Goal: Transaction & Acquisition: Purchase product/service

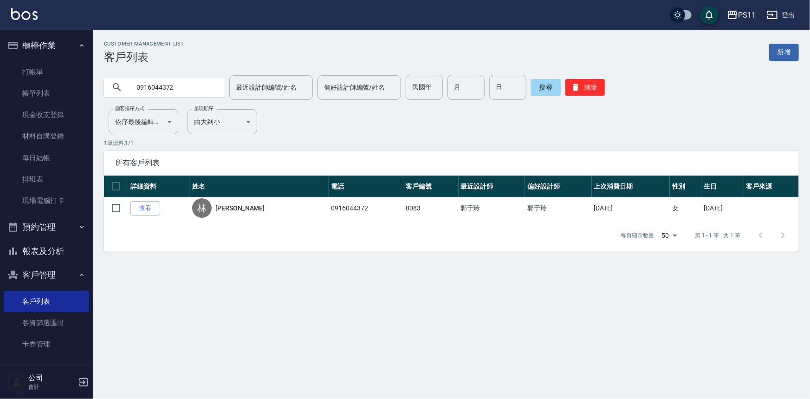
click at [51, 257] on button "報表及分析" at bounding box center [46, 251] width 85 height 24
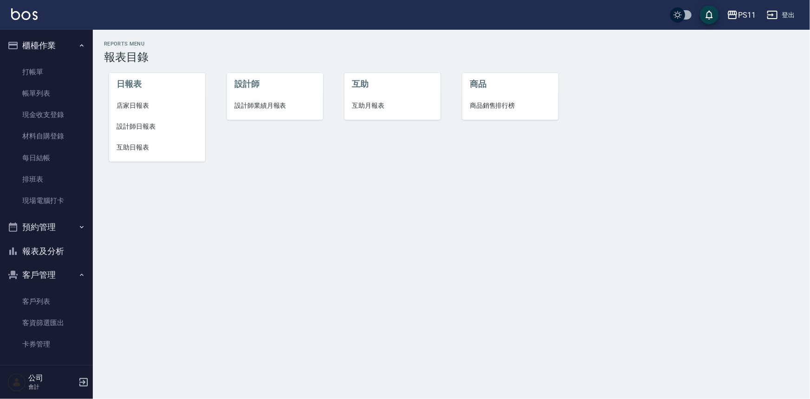
click at [139, 131] on li "設計師日報表" at bounding box center [157, 126] width 96 height 21
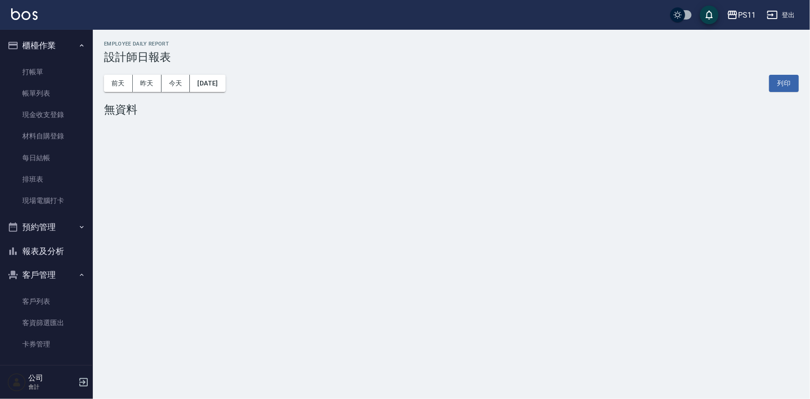
click at [207, 89] on button "[DATE]" at bounding box center [207, 83] width 35 height 17
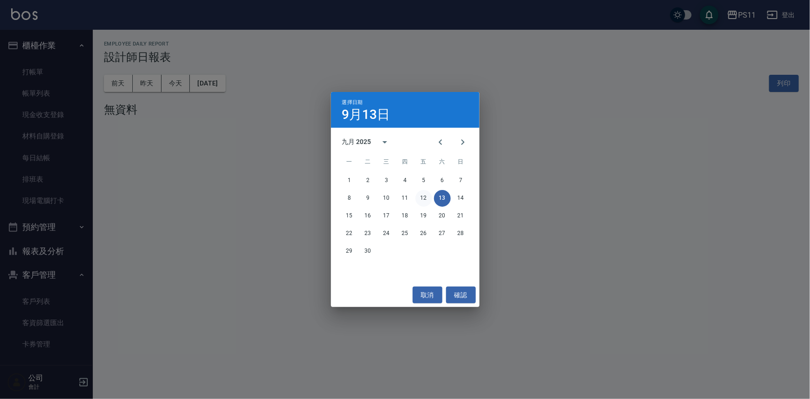
click at [426, 200] on button "12" at bounding box center [423, 198] width 17 height 17
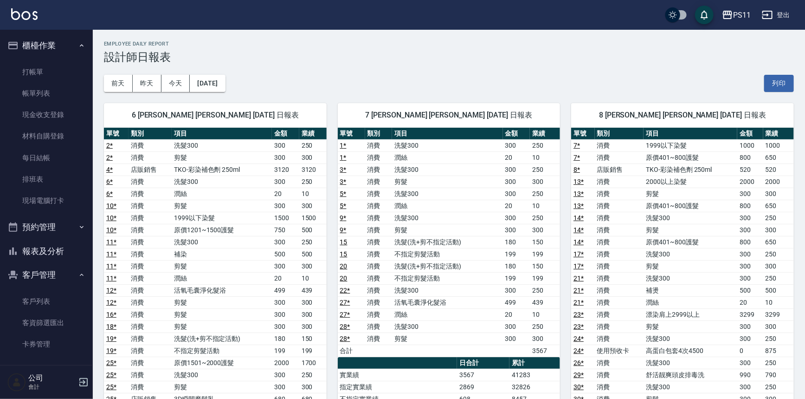
click at [769, 297] on td "10" at bounding box center [778, 302] width 31 height 12
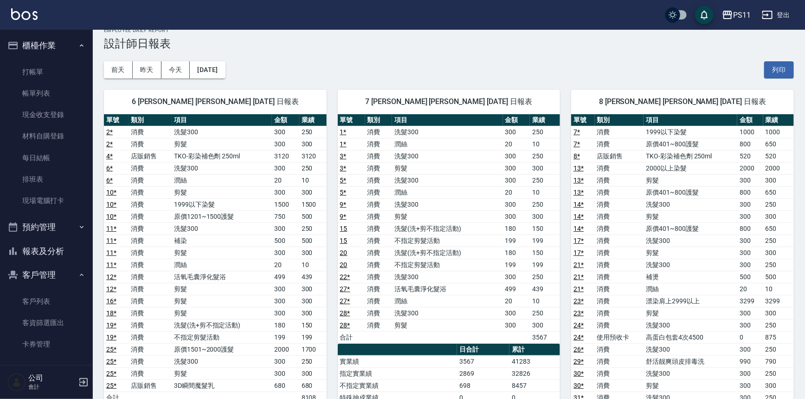
scroll to position [211, 0]
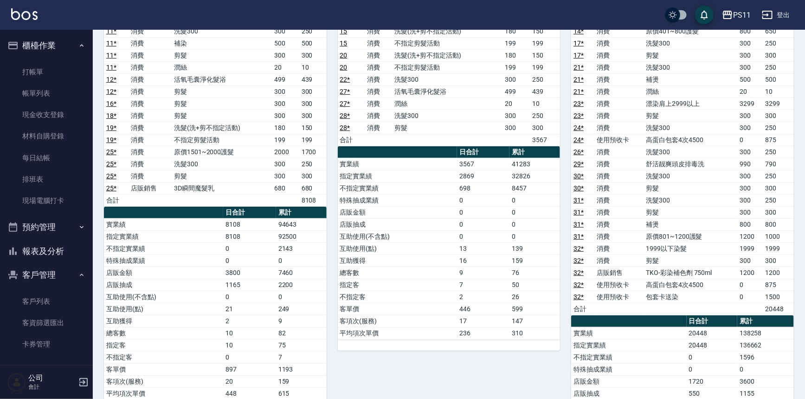
click at [342, 315] on td "客項次(服務)" at bounding box center [397, 321] width 119 height 12
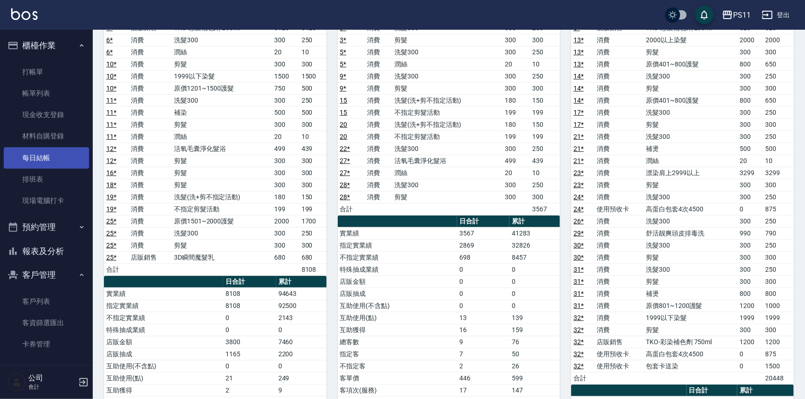
scroll to position [126, 0]
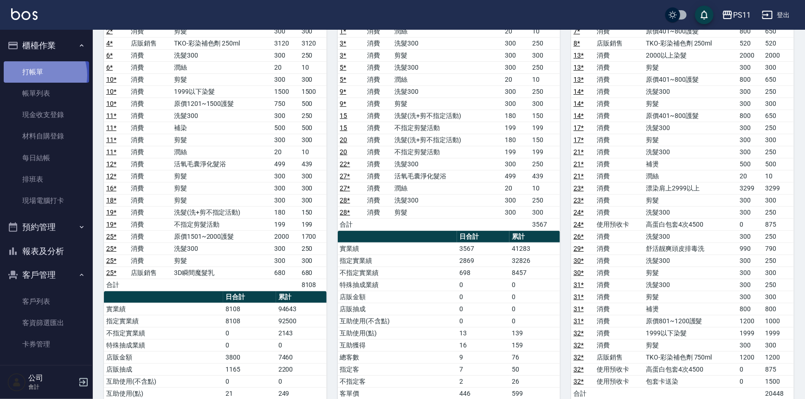
click at [37, 75] on link "打帳單" at bounding box center [46, 71] width 85 height 21
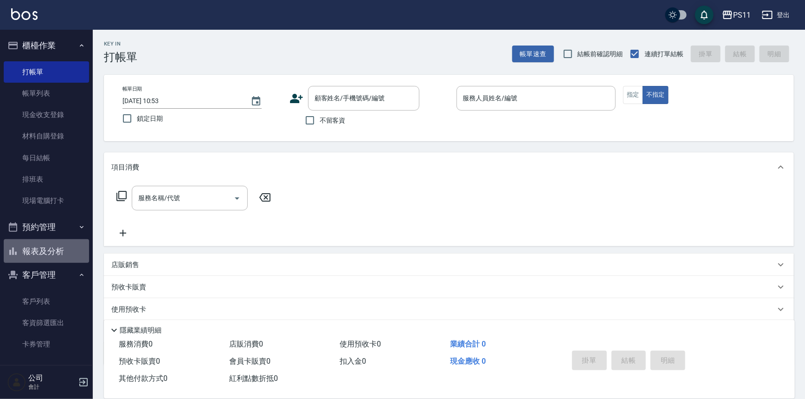
click at [54, 255] on button "報表及分析" at bounding box center [46, 251] width 85 height 24
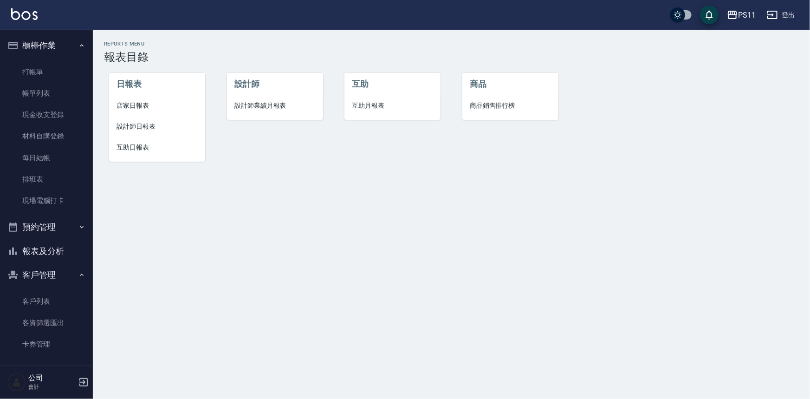
click at [151, 134] on li "設計師日報表" at bounding box center [157, 126] width 96 height 21
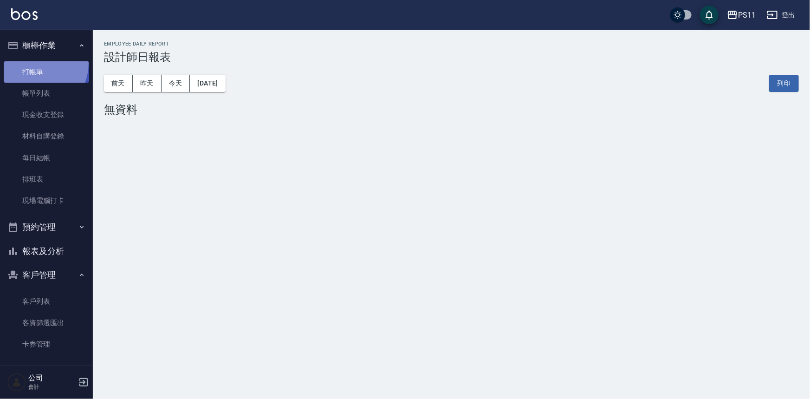
click at [31, 62] on link "打帳單" at bounding box center [46, 71] width 85 height 21
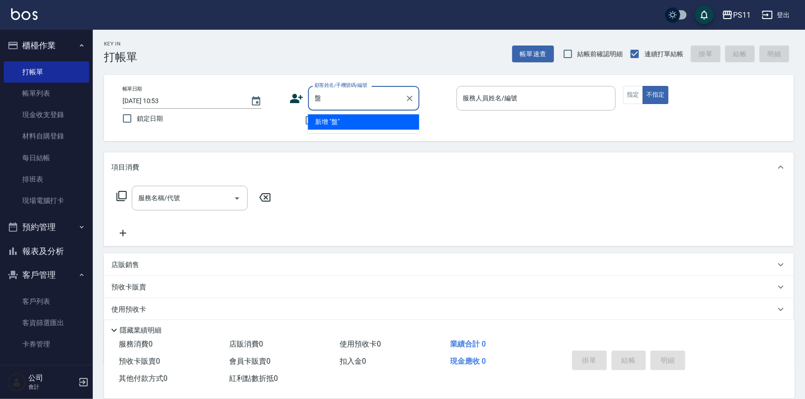
type input "磐"
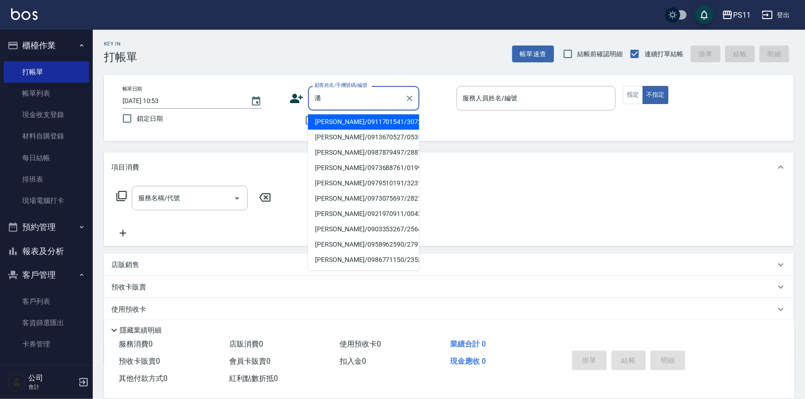
click at [382, 162] on li "[PERSON_NAME]/0973688761/0199" at bounding box center [363, 167] width 111 height 15
type input "[PERSON_NAME]/0973688761/0199"
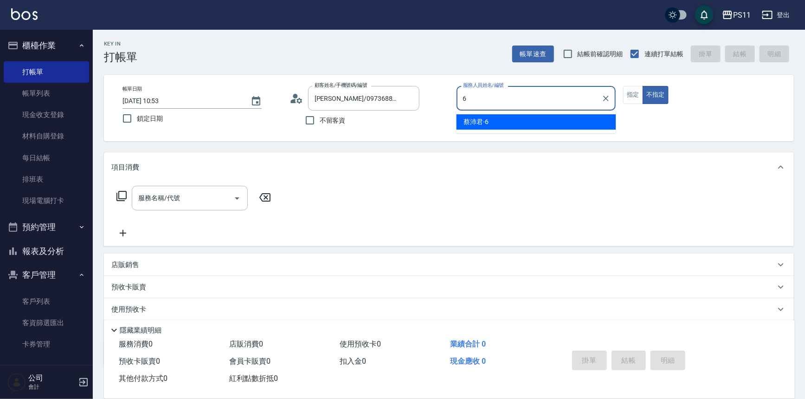
type input "[PERSON_NAME]6"
type button "false"
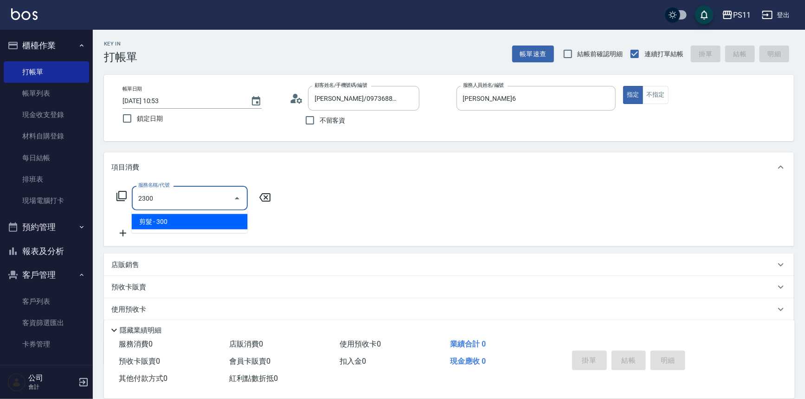
type input "剪髮(2300)"
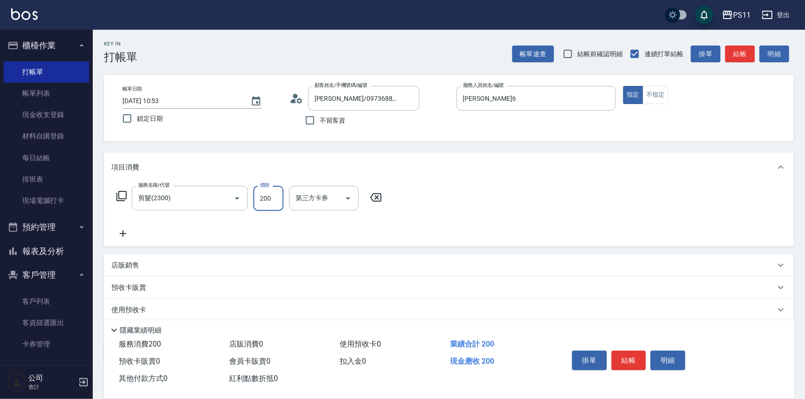
type input "200"
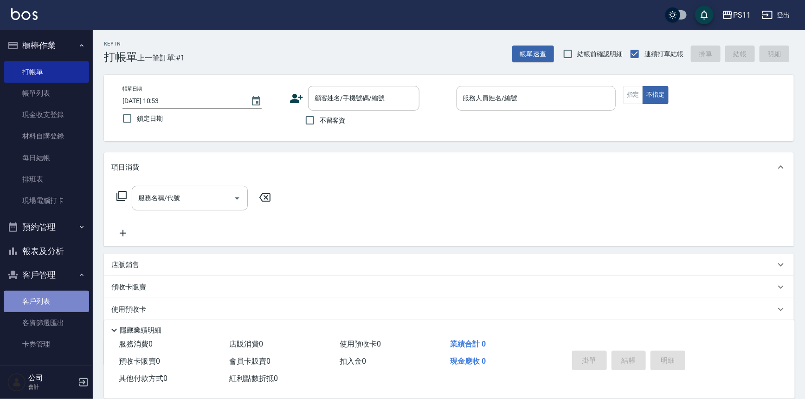
click at [54, 297] on link "客戶列表" at bounding box center [46, 301] width 85 height 21
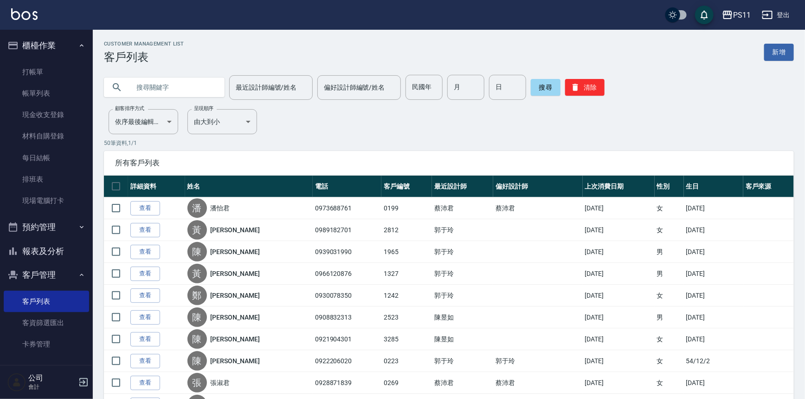
click at [194, 79] on input "text" at bounding box center [173, 87] width 87 height 25
type input "0989554156"
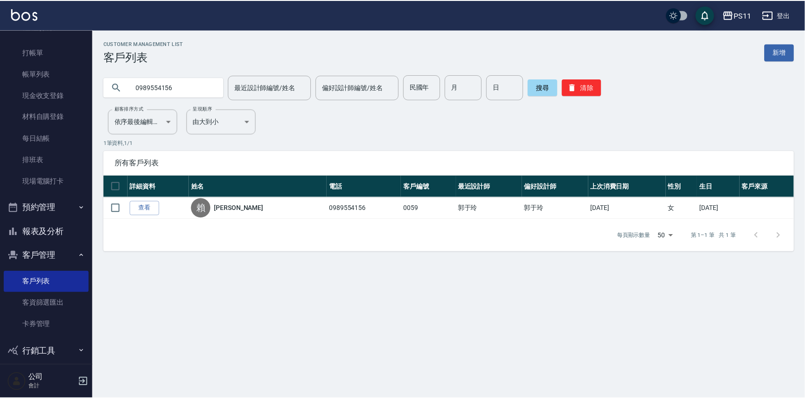
scroll to position [28, 0]
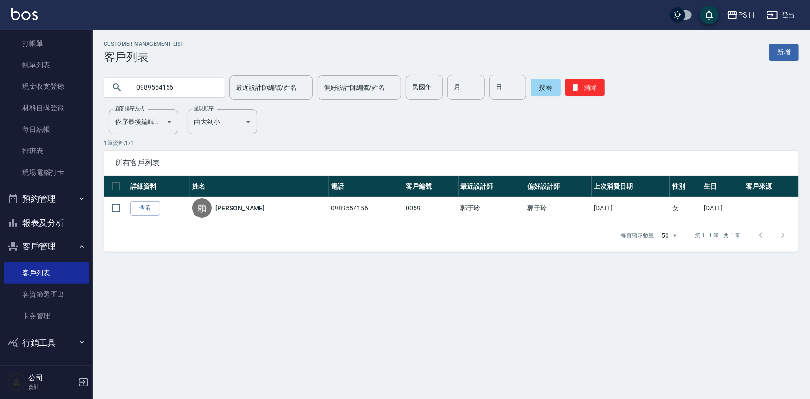
click at [57, 218] on button "報表及分析" at bounding box center [46, 223] width 85 height 24
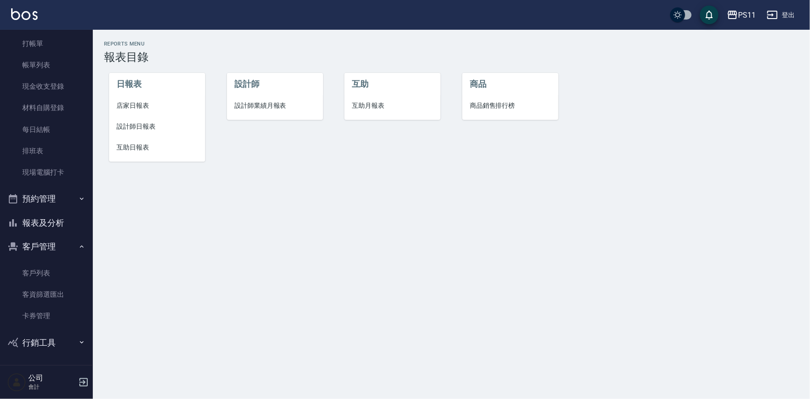
click at [129, 150] on span "互助日報表" at bounding box center [156, 147] width 81 height 10
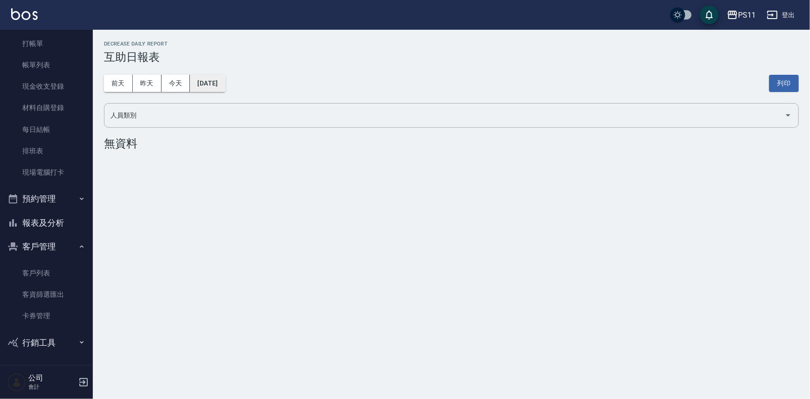
click at [225, 82] on button "[DATE]" at bounding box center [207, 83] width 35 height 17
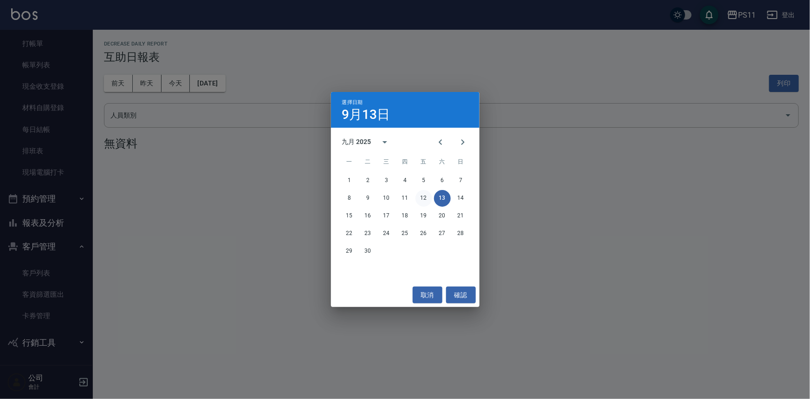
click at [420, 200] on button "12" at bounding box center [423, 198] width 17 height 17
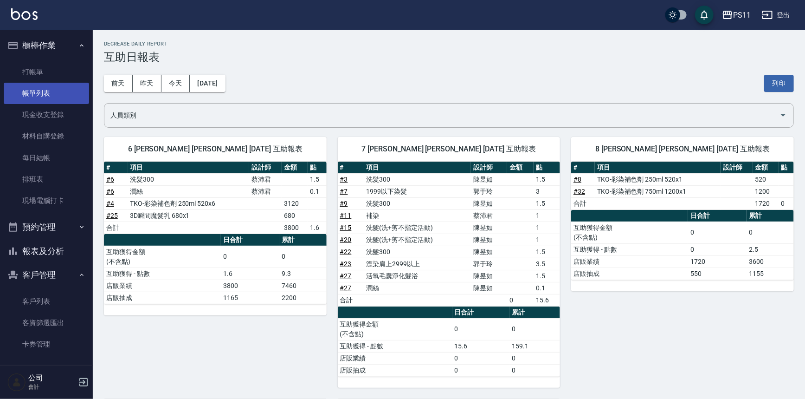
click at [49, 90] on link "帳單列表" at bounding box center [46, 93] width 85 height 21
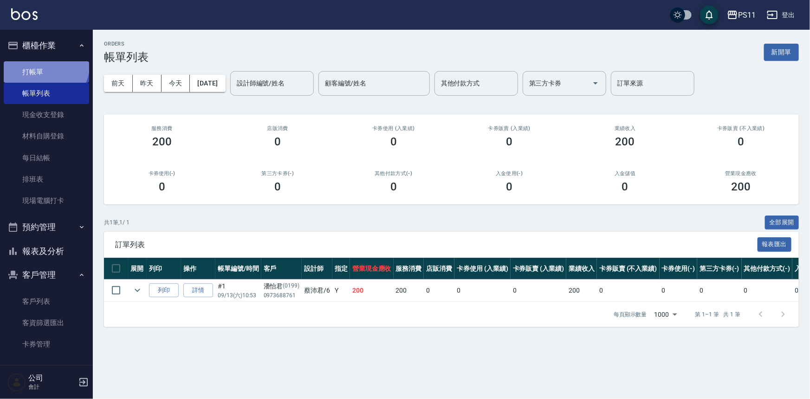
drag, startPoint x: 45, startPoint y: 64, endPoint x: 60, endPoint y: 60, distance: 16.1
click at [45, 64] on link "打帳單" at bounding box center [46, 71] width 85 height 21
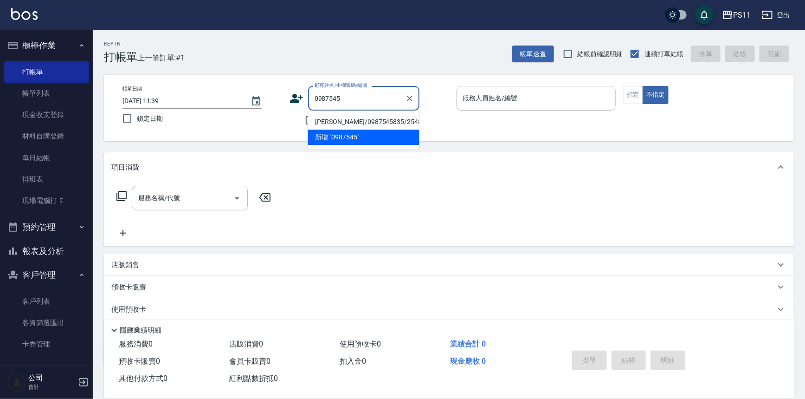
click at [382, 118] on li "[PERSON_NAME]/0987545835/2548" at bounding box center [363, 121] width 111 height 15
type input "[PERSON_NAME]/0987545835/2548"
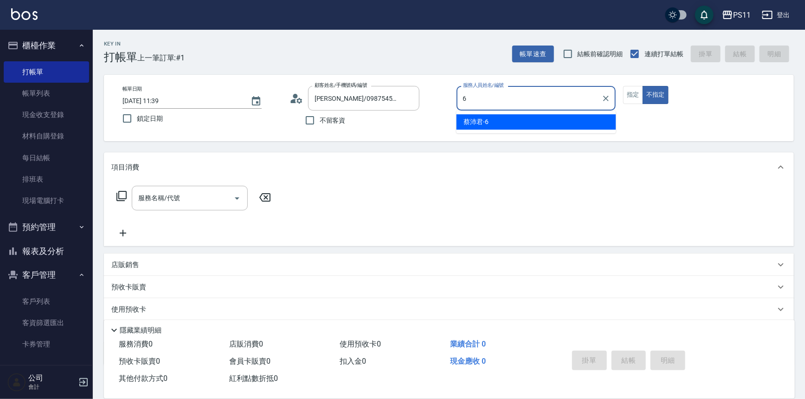
type input "[PERSON_NAME]6"
type button "false"
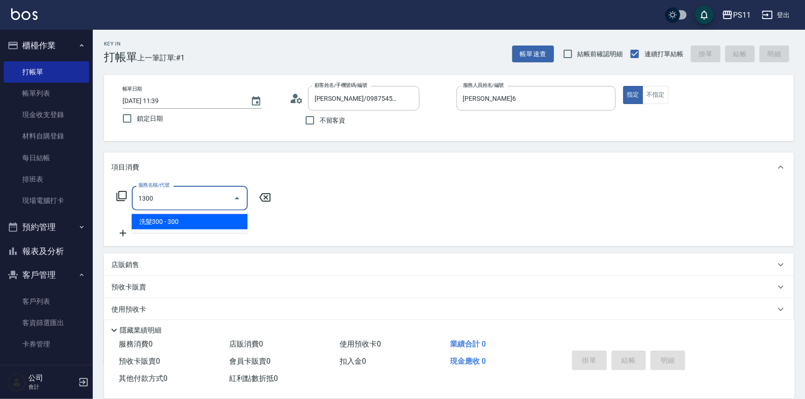
type input "洗髮300(1300)"
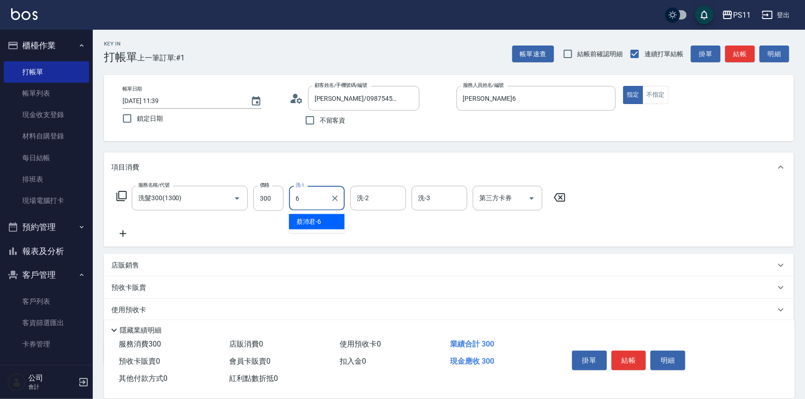
type input "[PERSON_NAME]6"
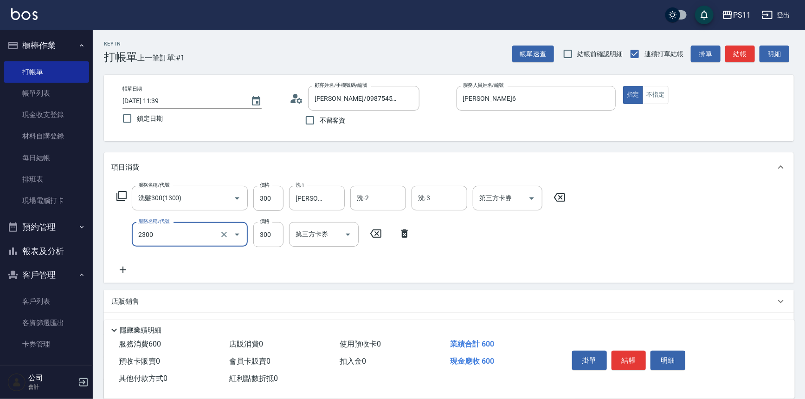
type input "剪髮(2300)"
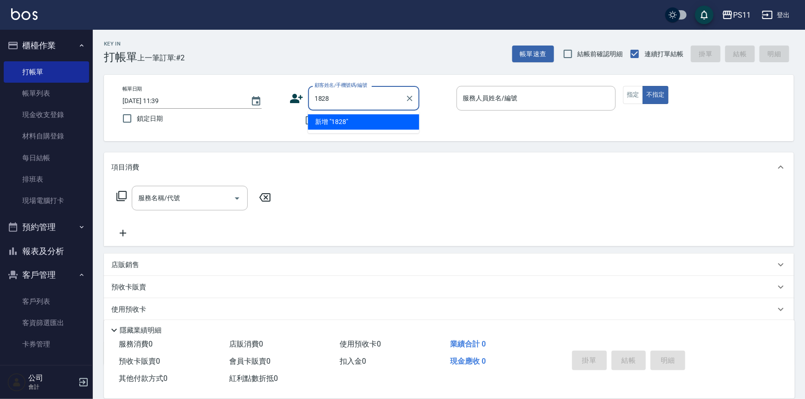
type input "1828"
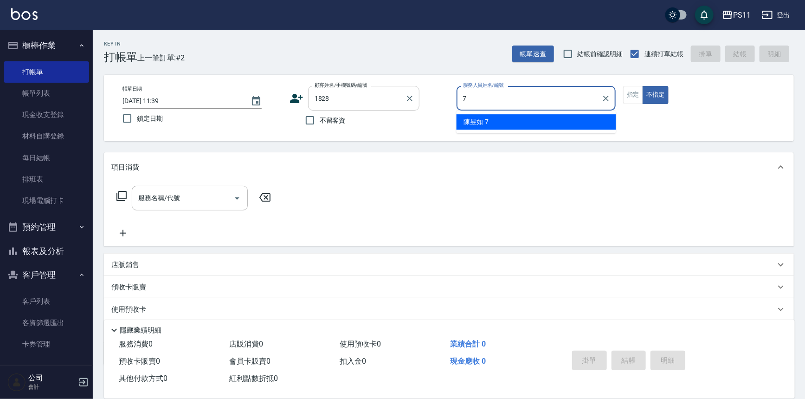
type input "陳昱如-7"
type input "[PERSON_NAME]/0910232283/1828"
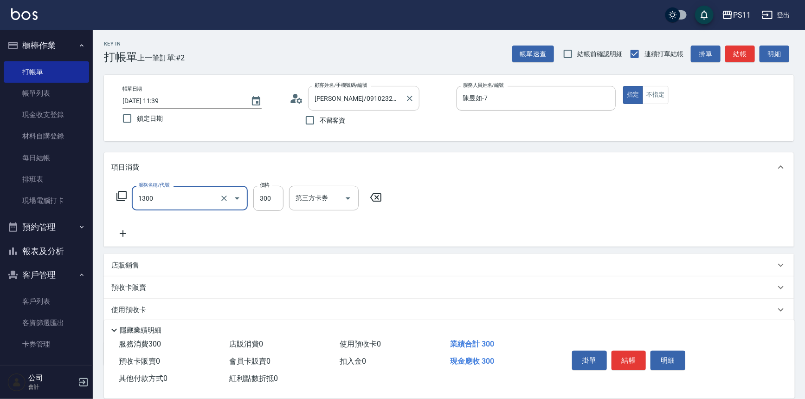
type input "洗髮300(1300)"
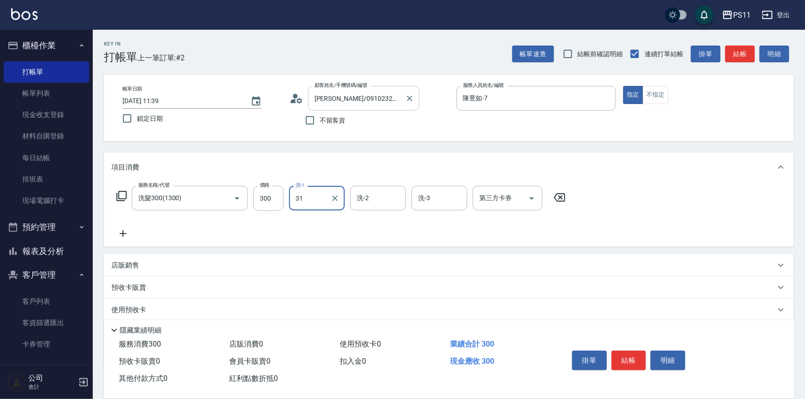
type input "[PERSON_NAME]-31"
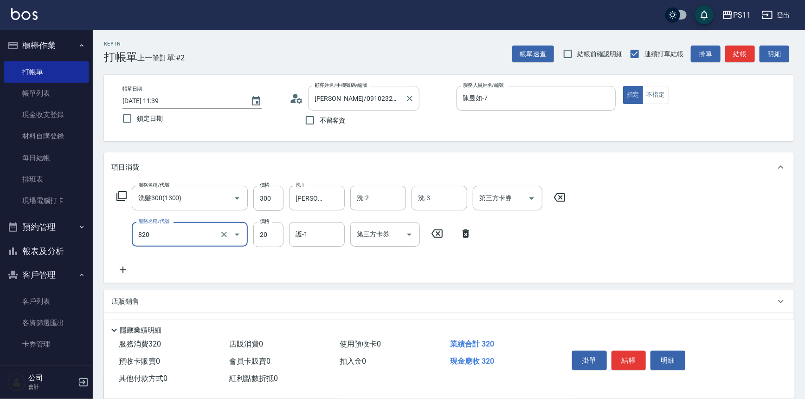
type input "潤絲(820)"
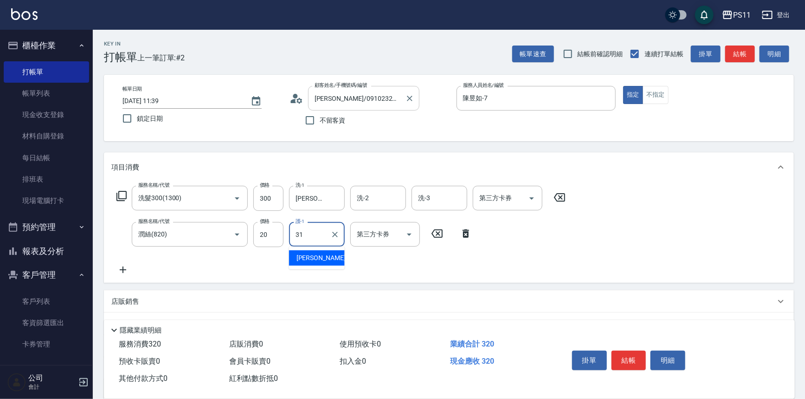
type input "[PERSON_NAME]-31"
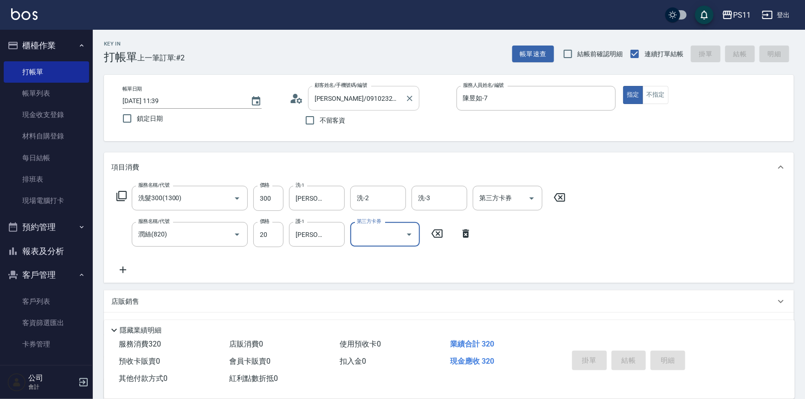
type input "[DATE] 12:08"
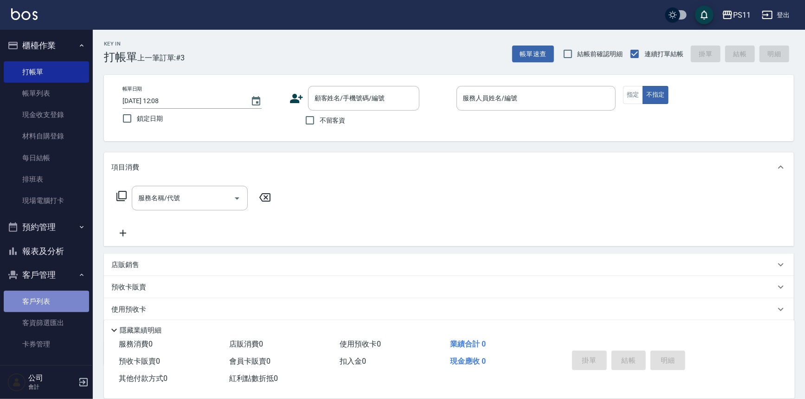
click at [63, 291] on link "客戶列表" at bounding box center [46, 301] width 85 height 21
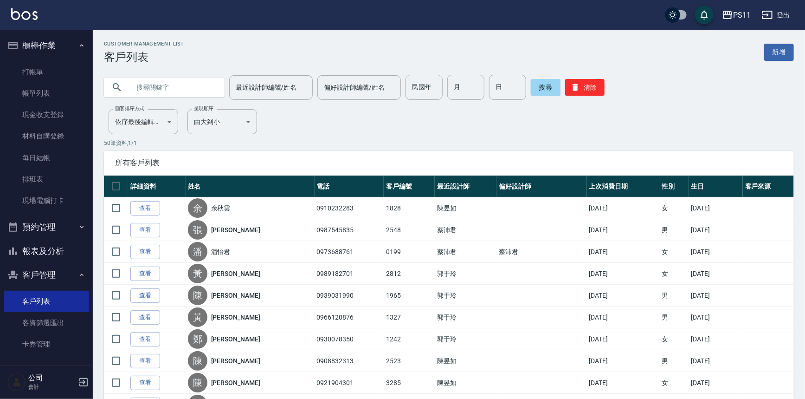
click at [165, 84] on input "text" at bounding box center [173, 87] width 87 height 25
type input "[PERSON_NAME]"
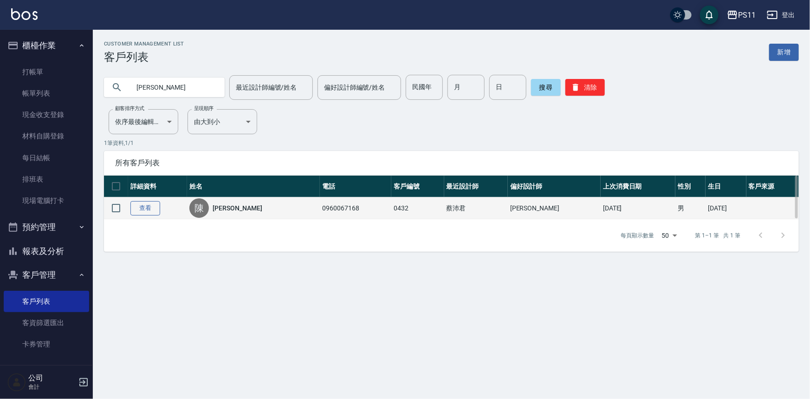
click at [155, 206] on link "查看" at bounding box center [145, 208] width 30 height 14
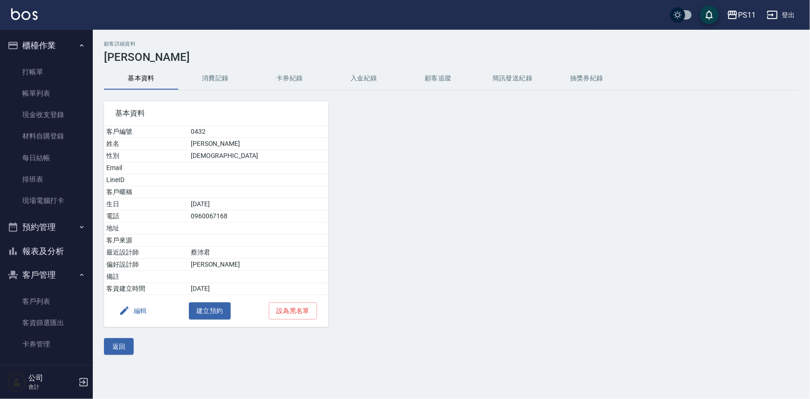
click at [216, 72] on button "消費記錄" at bounding box center [215, 78] width 74 height 22
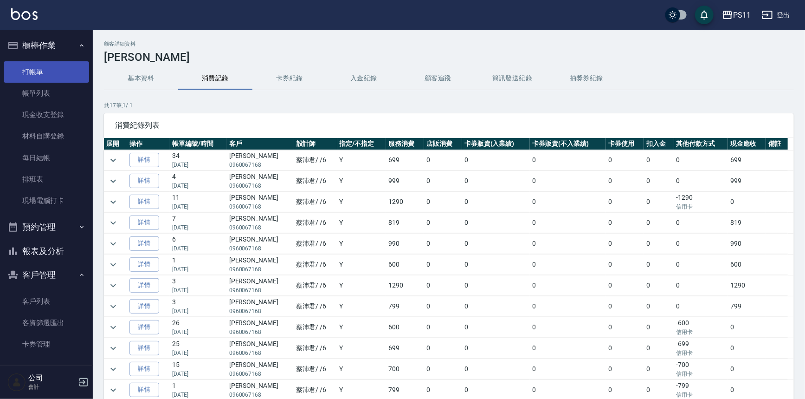
click at [33, 67] on link "打帳單" at bounding box center [46, 71] width 85 height 21
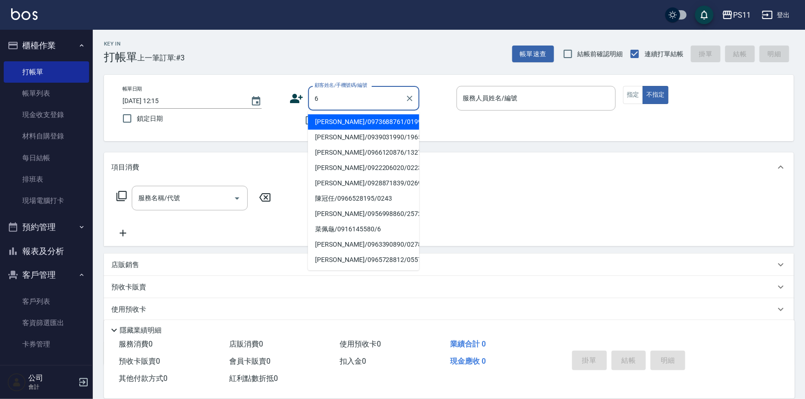
type input "[PERSON_NAME]/0973688761/0199"
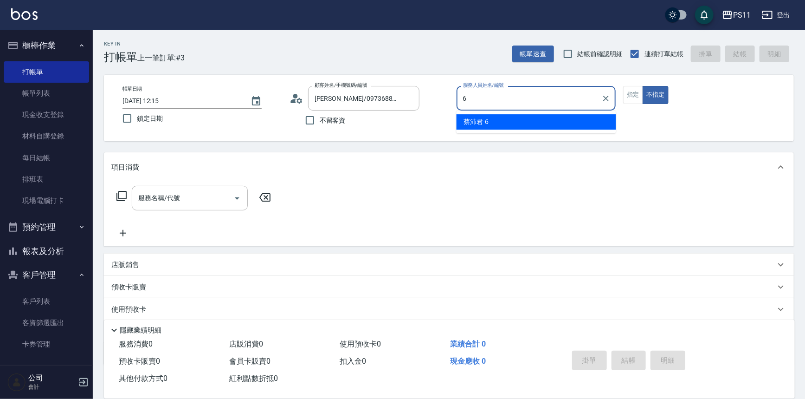
type input "[PERSON_NAME]6"
type button "false"
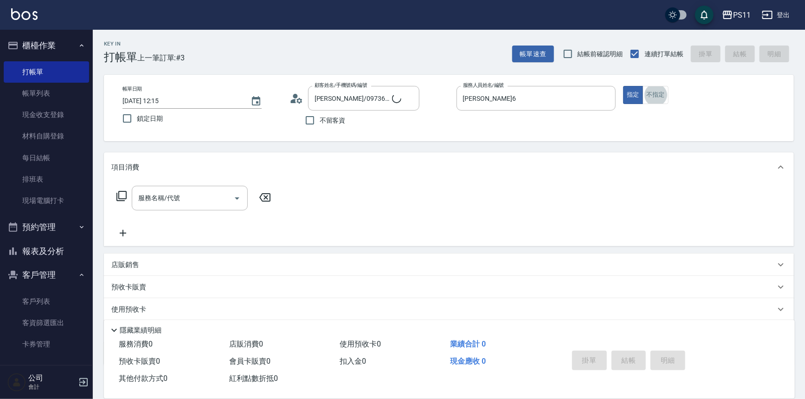
type input "菜佩龜/0916145580/6"
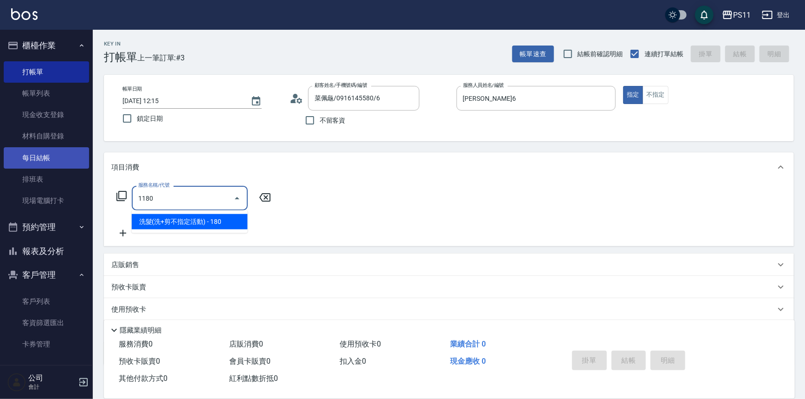
type input "洗髮(洗+剪不指定活動)(1180)"
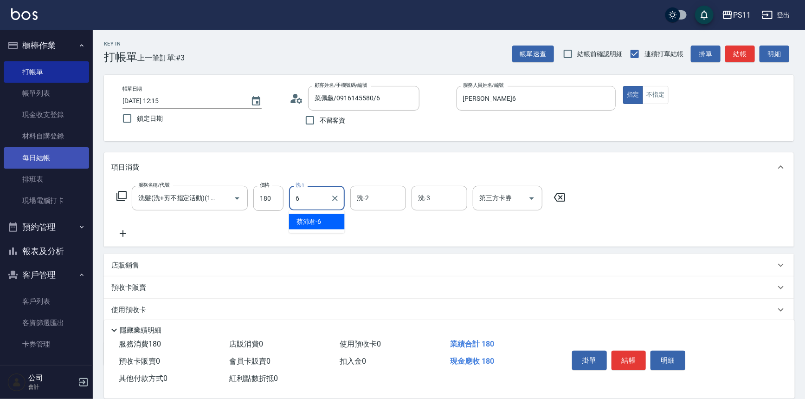
type input "[PERSON_NAME]6"
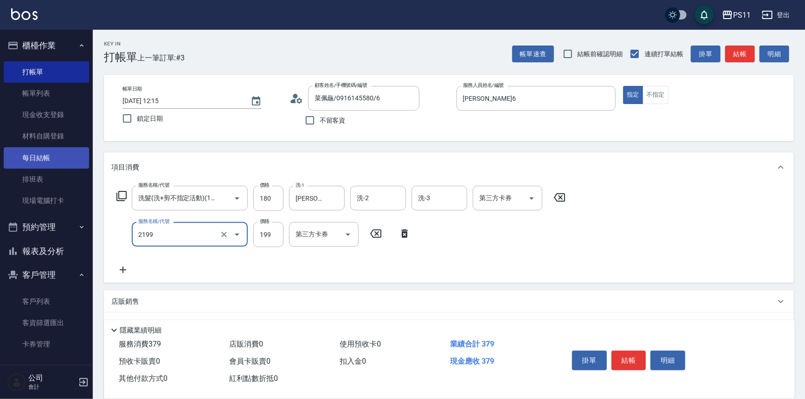
type input "不指定剪髮活動(2199)"
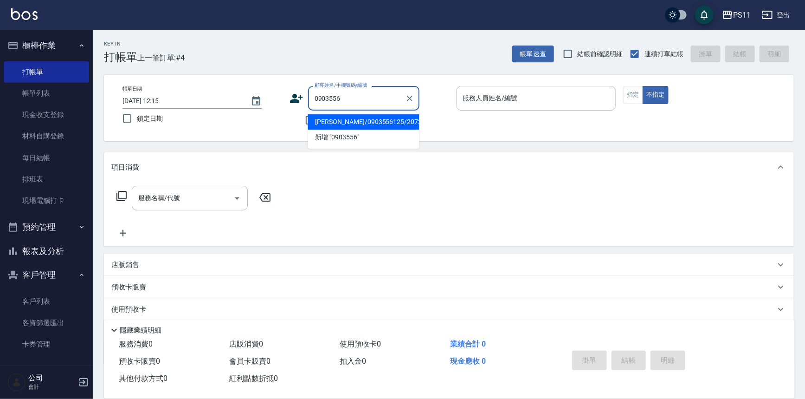
click at [335, 118] on li "[PERSON_NAME]/0903556125/2072" at bounding box center [363, 121] width 111 height 15
type input "[PERSON_NAME]/0903556125/2072"
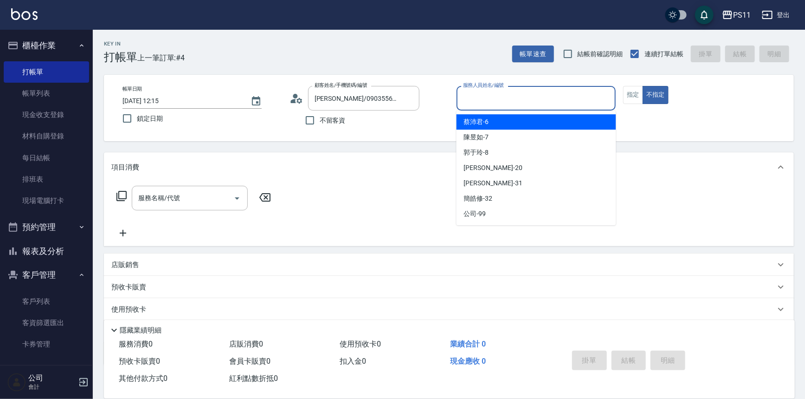
click at [590, 97] on input "服務人員姓名/編號" at bounding box center [536, 98] width 151 height 16
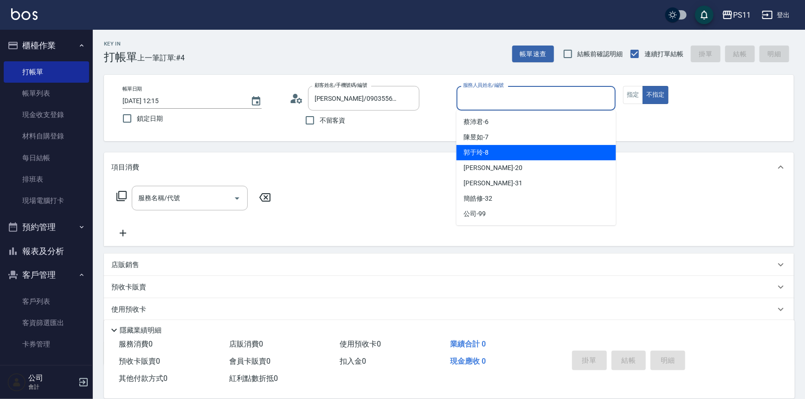
click at [545, 147] on div "郭于玲 -8" at bounding box center [537, 152] width 160 height 15
type input "郭于玲-8"
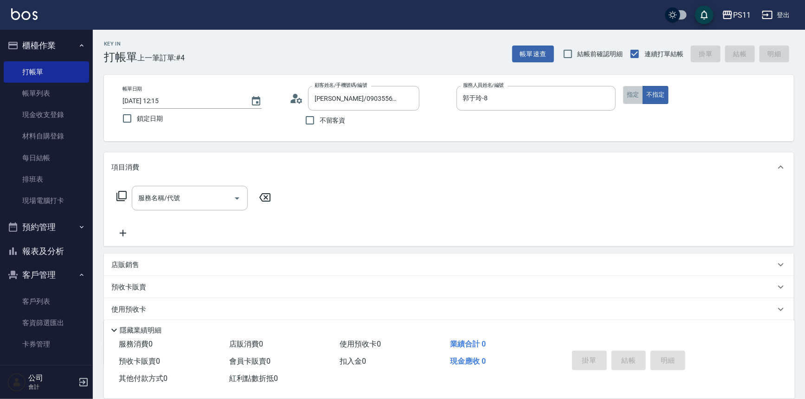
click at [631, 92] on button "指定" at bounding box center [633, 95] width 20 height 18
click at [119, 196] on icon at bounding box center [121, 195] width 11 height 11
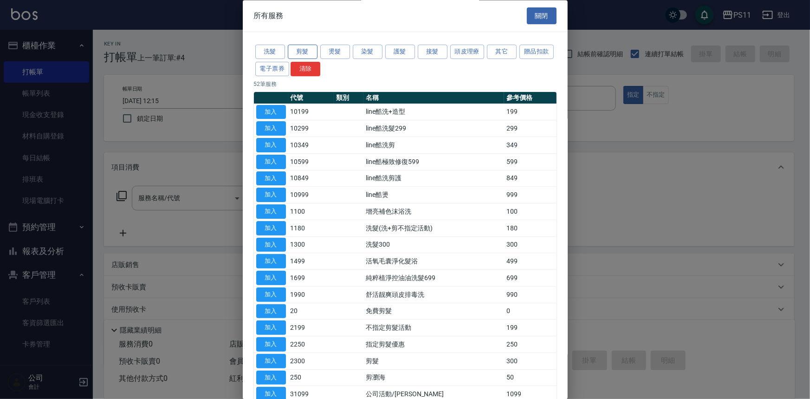
click at [302, 49] on button "剪髮" at bounding box center [303, 52] width 30 height 14
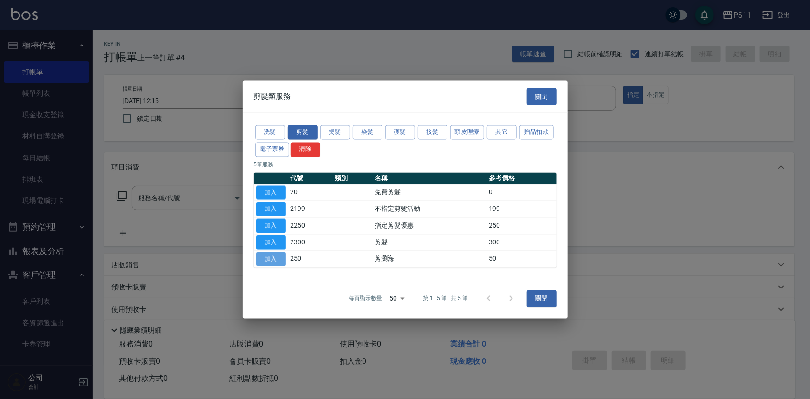
click at [274, 263] on button "加入" at bounding box center [271, 259] width 30 height 14
type input "剪瀏海(250)"
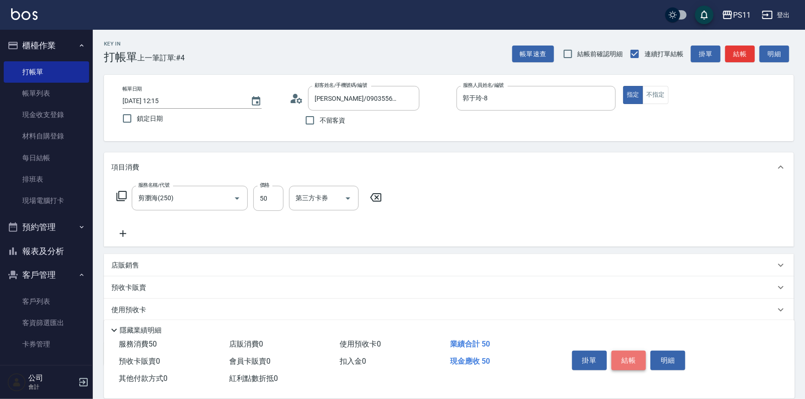
click at [619, 354] on button "結帳" at bounding box center [629, 359] width 35 height 19
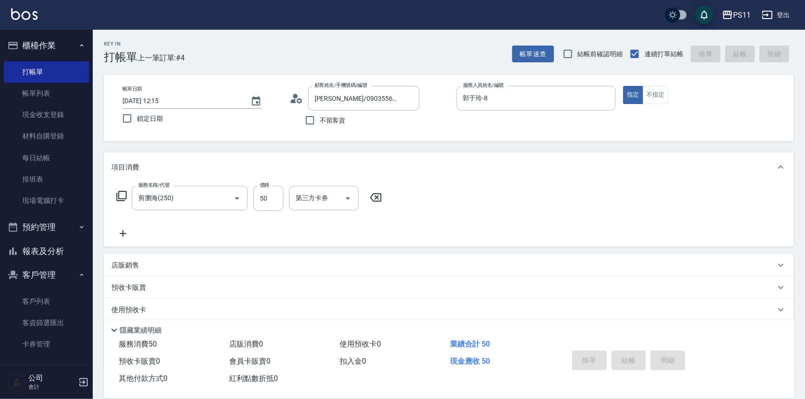
type input "[DATE] 12:27"
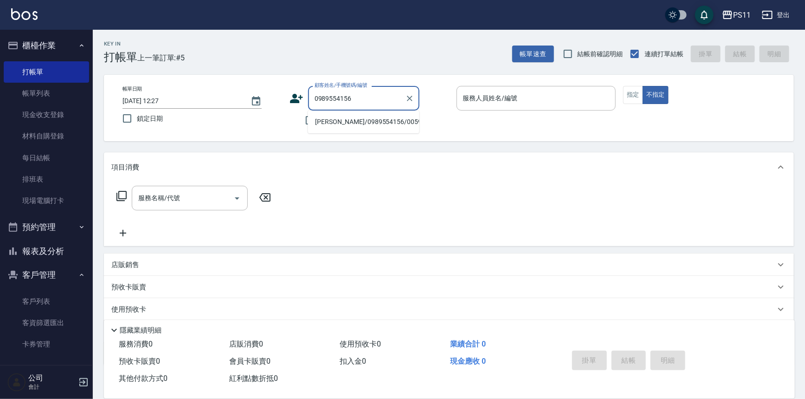
drag, startPoint x: 362, startPoint y: 97, endPoint x: 202, endPoint y: 87, distance: 160.4
click at [209, 88] on div "帳單日期 [DATE] 12:27 鎖定日期 顧客姓名/手機號碼/編號 0989554156 顧客姓名/手機號碼/編號 不留客資 服務人員姓名/編號 服務人員…" at bounding box center [449, 108] width 668 height 44
type input "0989554156"
click at [43, 309] on link "客戶列表" at bounding box center [46, 301] width 85 height 21
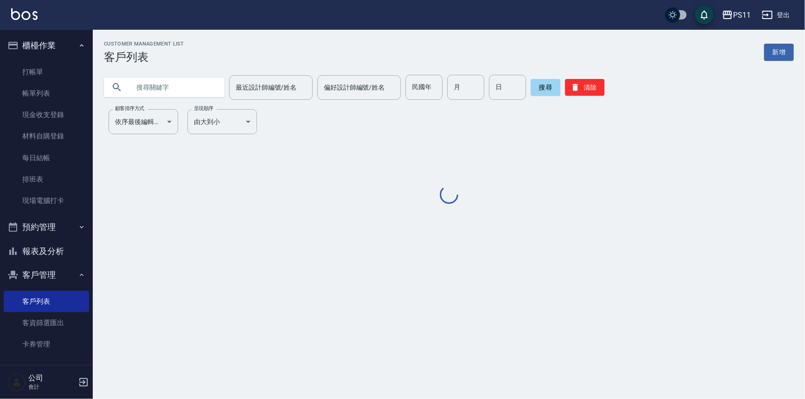
click at [204, 97] on input "text" at bounding box center [173, 87] width 87 height 25
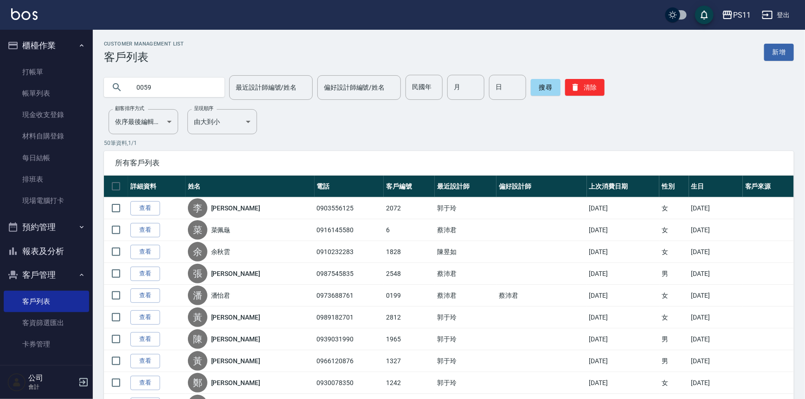
type input "0059"
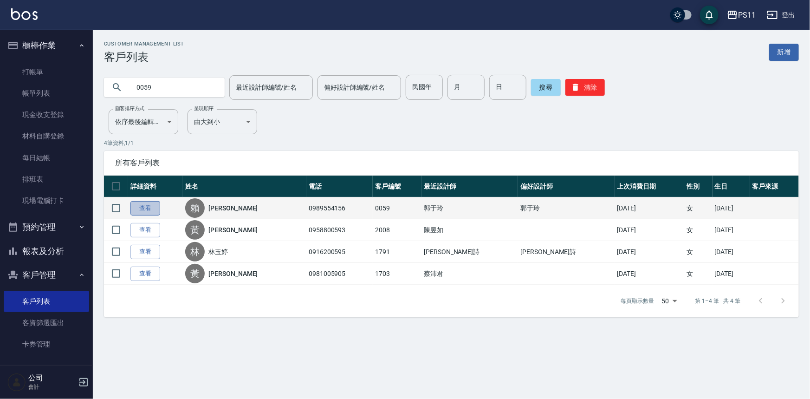
click at [149, 203] on link "查看" at bounding box center [145, 208] width 30 height 14
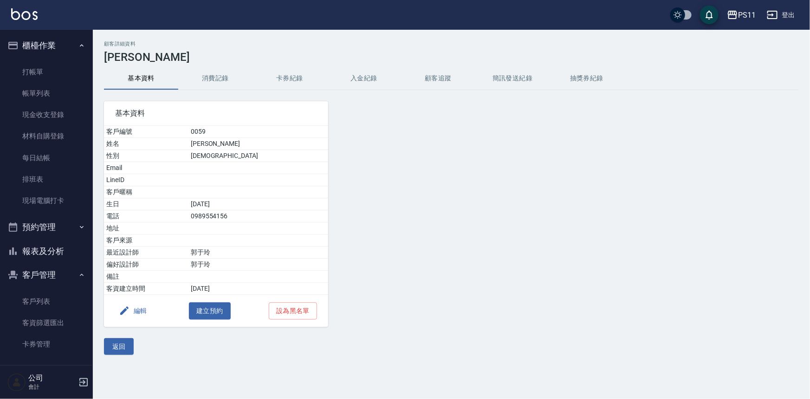
click at [233, 77] on button "消費記錄" at bounding box center [215, 78] width 74 height 22
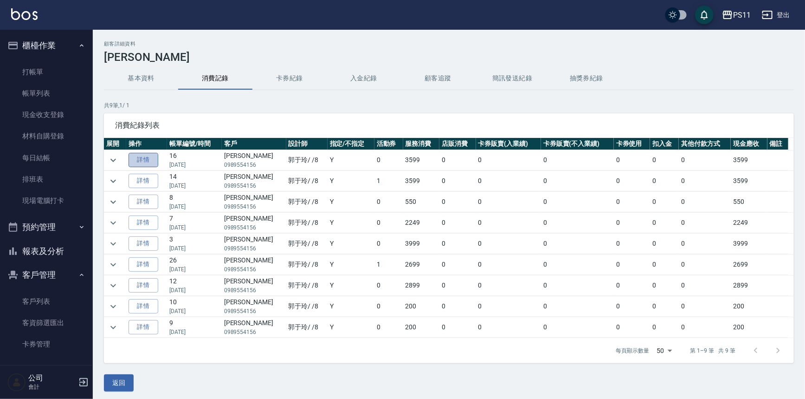
click at [145, 158] on link "詳情" at bounding box center [144, 160] width 30 height 14
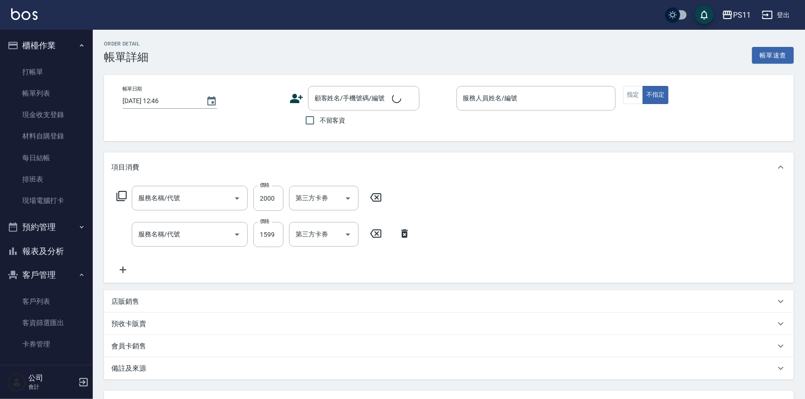
type input "[DATE] 18:50"
type input "郭于玲-8"
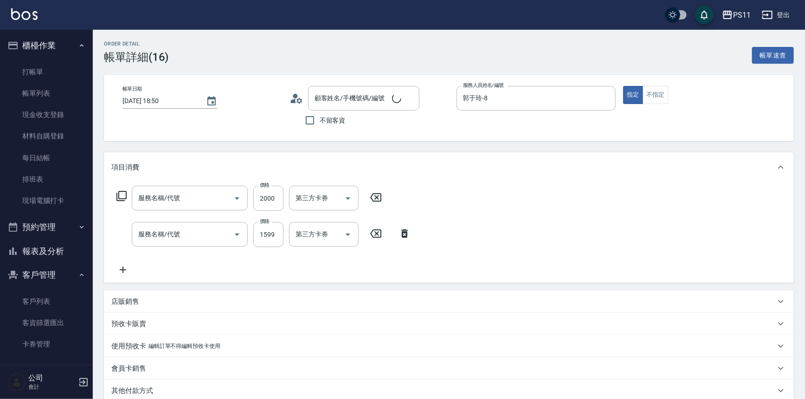
type input "原價1501~2000護髮(52000)"
type input "公司活動/早鳥(41099)"
type input "[PERSON_NAME]/0989554156/0059"
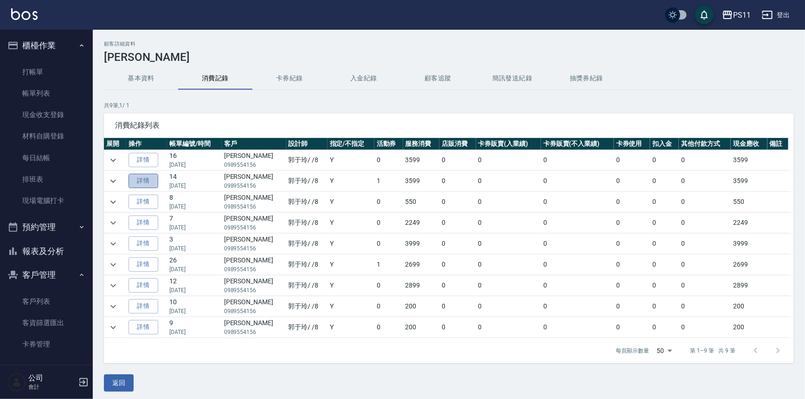
click at [154, 181] on link "詳情" at bounding box center [144, 181] width 30 height 14
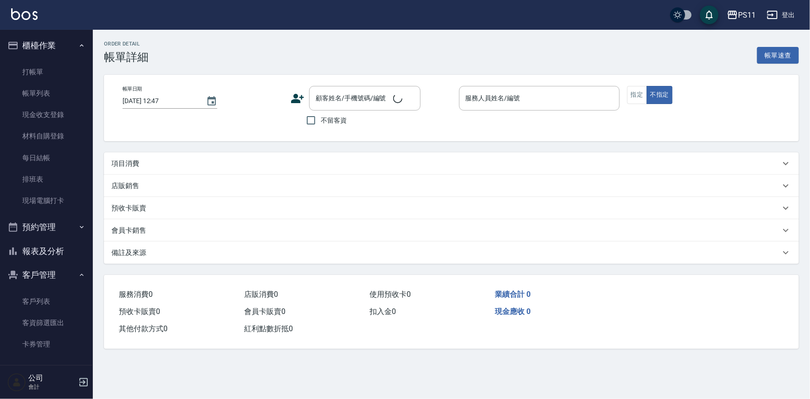
type input "[DATE] 18:11"
type input "郭于玲-8"
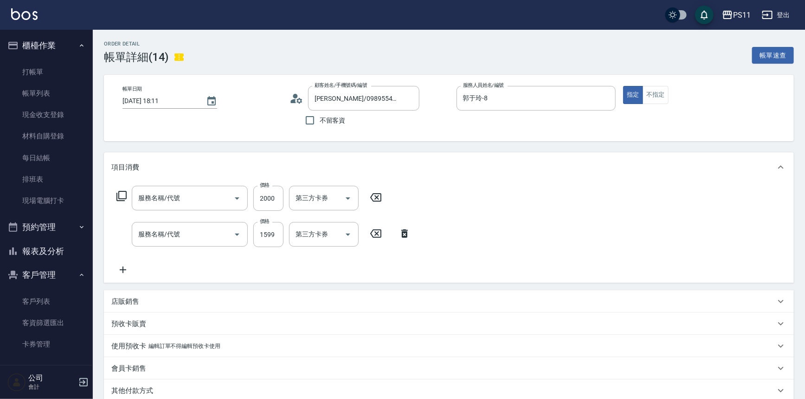
type input "[PERSON_NAME]/0989554156/0059"
type input "原價1501~2000護髮(52000)"
type input "公司活動/早鳥(41099)"
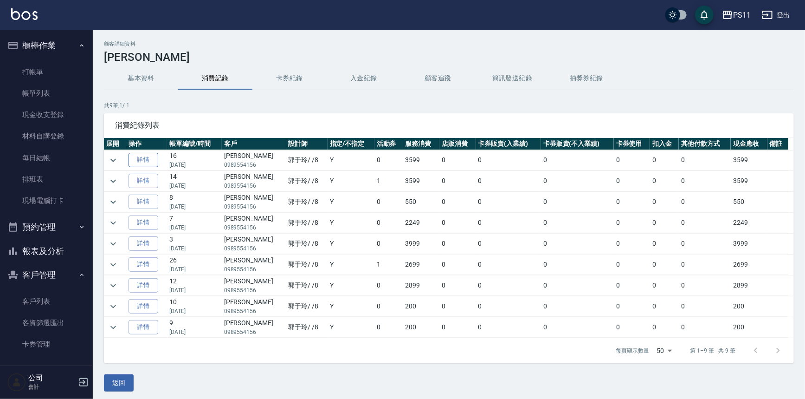
click at [144, 161] on link "詳情" at bounding box center [144, 160] width 30 height 14
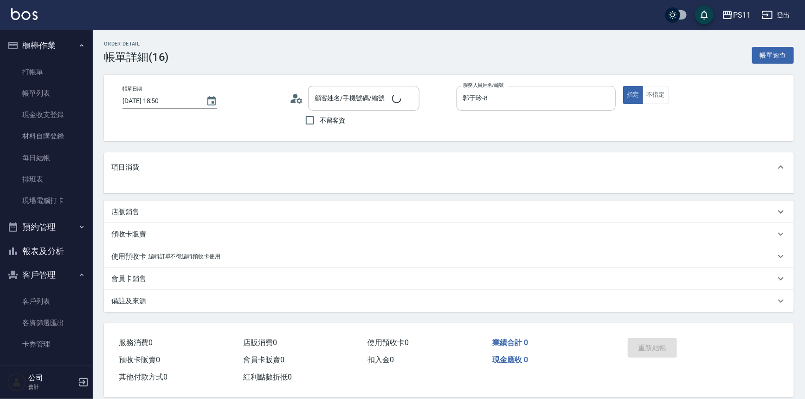
type input "[PERSON_NAME]/0989554156/0059"
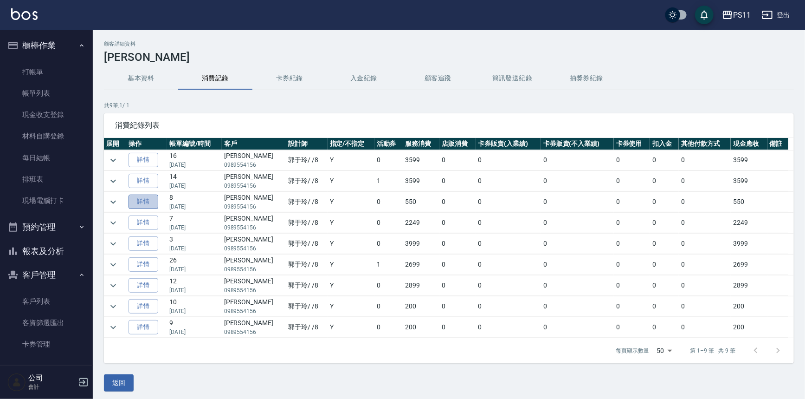
click at [145, 202] on link "詳情" at bounding box center [144, 201] width 30 height 14
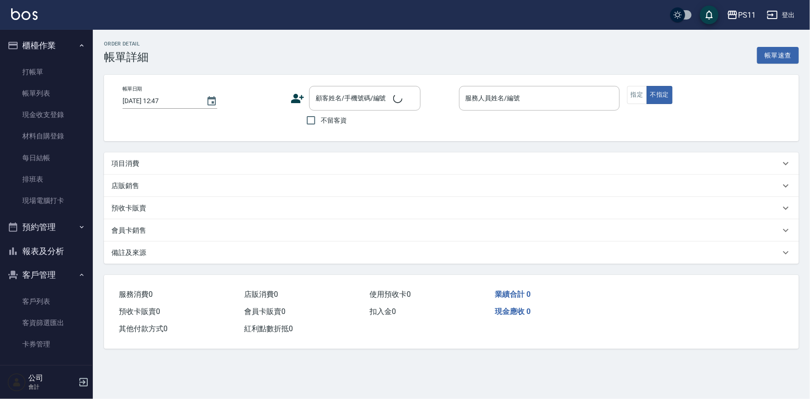
type input "[DATE] 15:15"
type input "郭于玲-8"
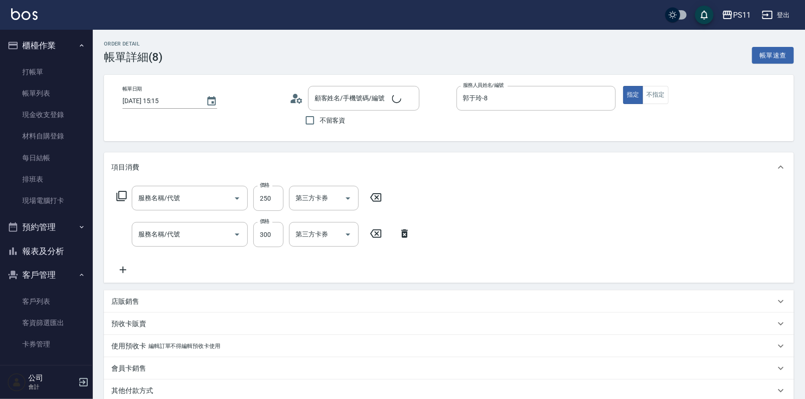
type input "剪髮(2300)"
type input "洗髮300(1300)"
type input "[PERSON_NAME]/0989554156/0059"
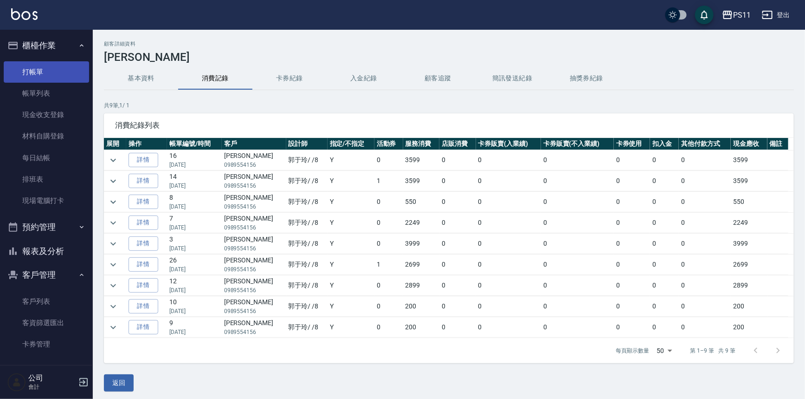
drag, startPoint x: 68, startPoint y: 67, endPoint x: 67, endPoint y: 74, distance: 7.5
click at [68, 67] on link "打帳單" at bounding box center [46, 71] width 85 height 21
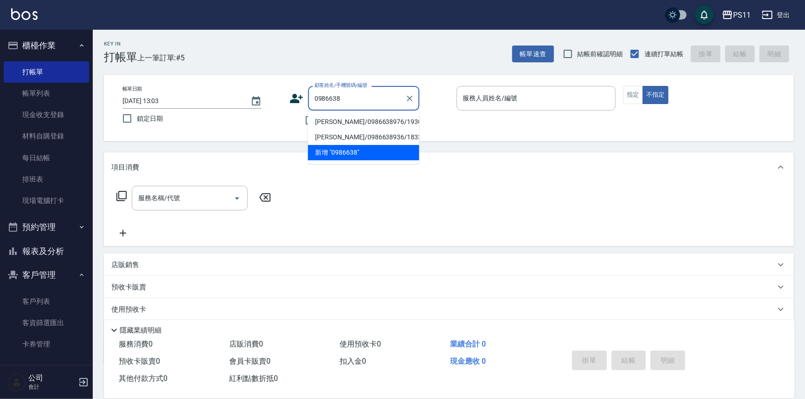
click at [367, 117] on li "[PERSON_NAME]/0986638976/1930" at bounding box center [363, 121] width 111 height 15
type input "[PERSON_NAME]/0986638976/1930"
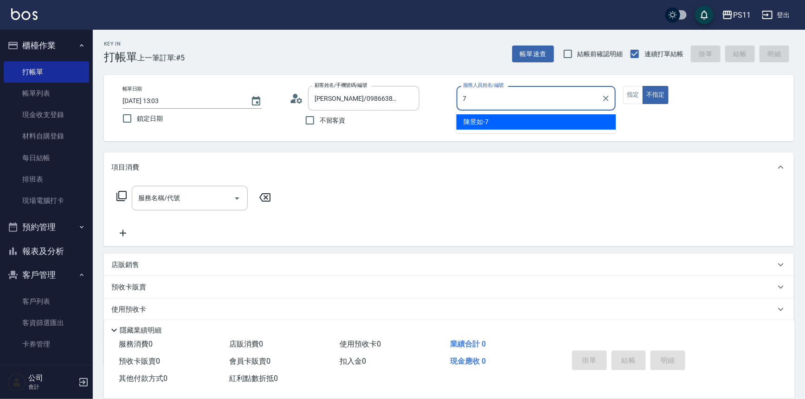
type input "陳昱如-7"
type button "false"
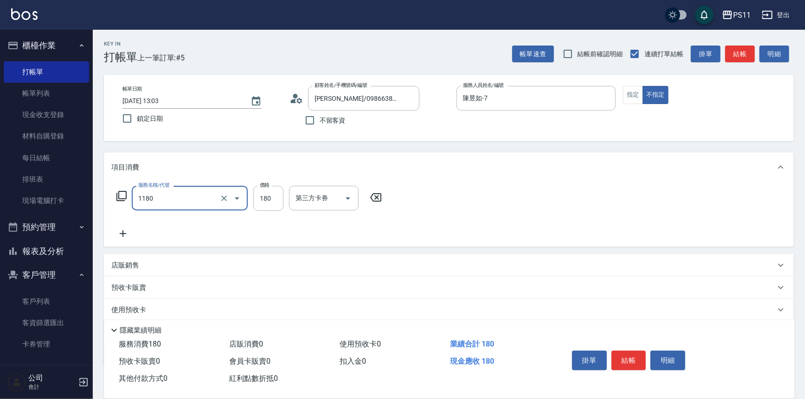
type input "洗髮(洗+剪不指定活動)(1180)"
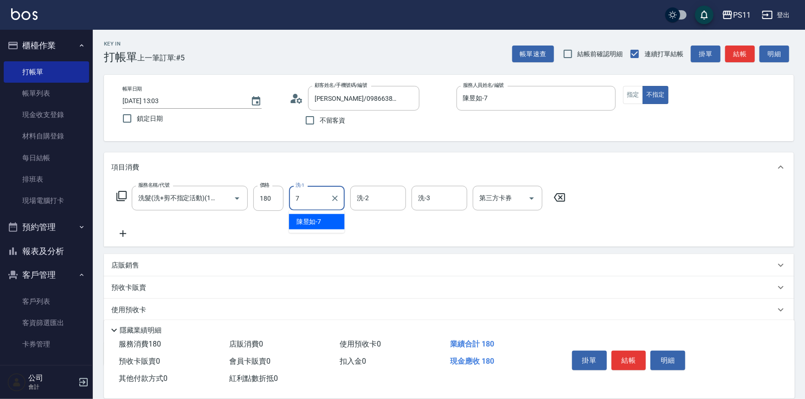
type input "陳昱如-7"
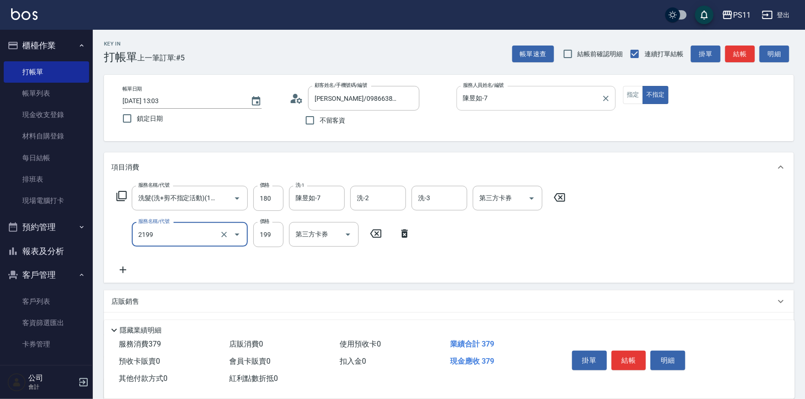
type input "不指定剪髮活動(2199)"
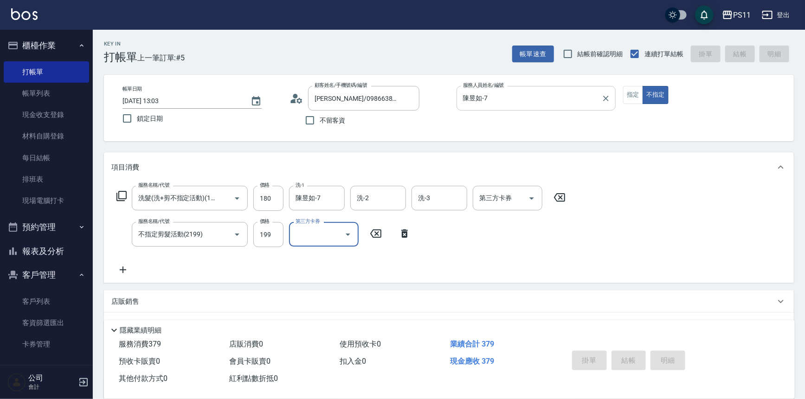
type input "[DATE] 13:04"
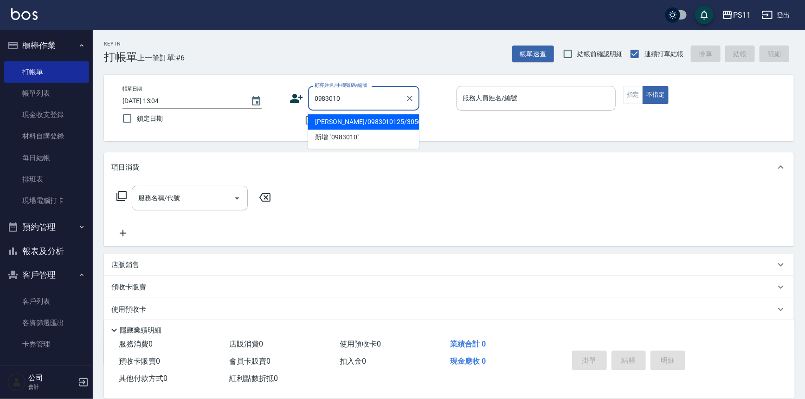
click at [388, 120] on li "[PERSON_NAME]/0983010125/3056" at bounding box center [363, 121] width 111 height 15
type input "[PERSON_NAME]/0983010125/3056"
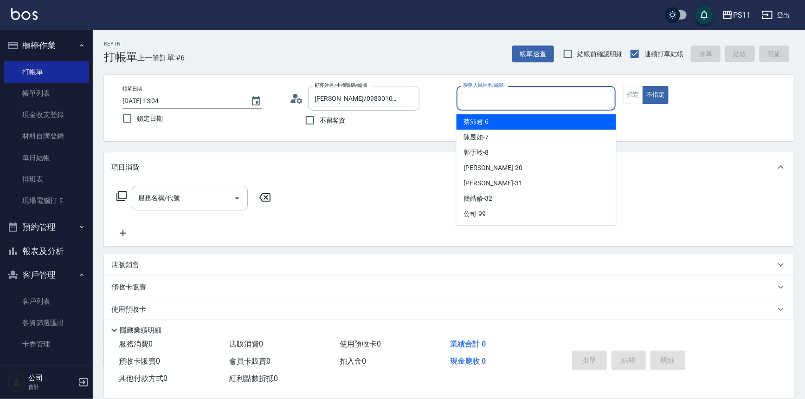
click at [533, 102] on input "服務人員姓名/編號" at bounding box center [536, 98] width 151 height 16
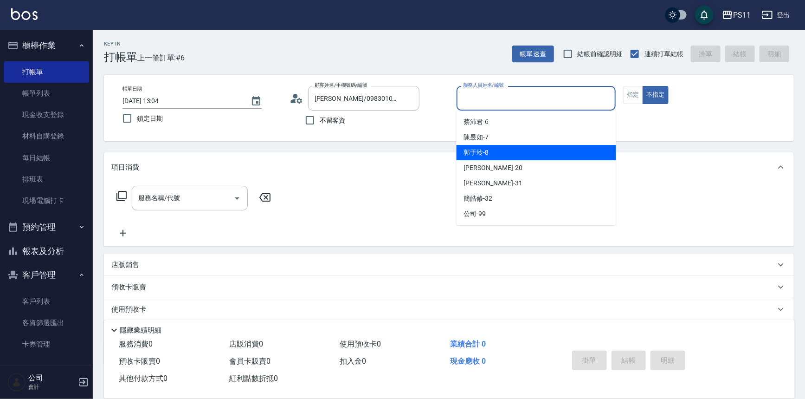
click at [512, 152] on div "郭于玲 -8" at bounding box center [537, 152] width 160 height 15
type input "郭于玲-8"
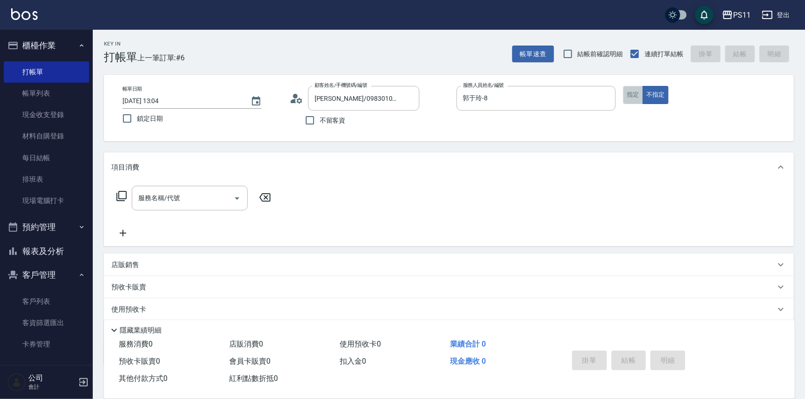
click at [634, 99] on button "指定" at bounding box center [633, 95] width 20 height 18
click at [110, 190] on div "服務名稱/代號 服務名稱/代號" at bounding box center [449, 214] width 690 height 64
click at [121, 194] on icon at bounding box center [121, 195] width 11 height 11
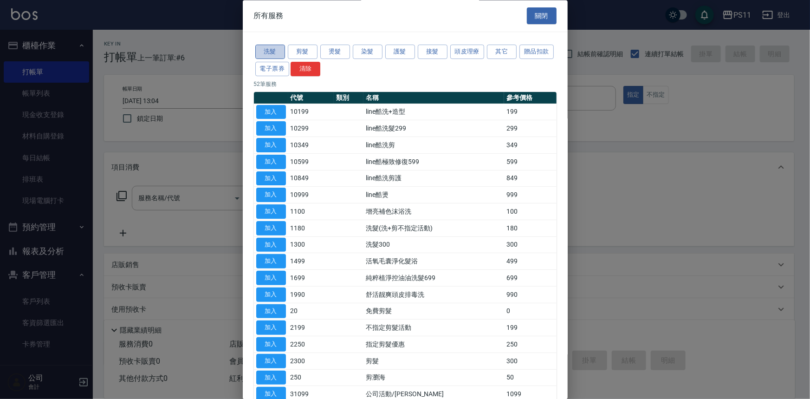
click at [266, 46] on button "洗髮" at bounding box center [270, 52] width 30 height 14
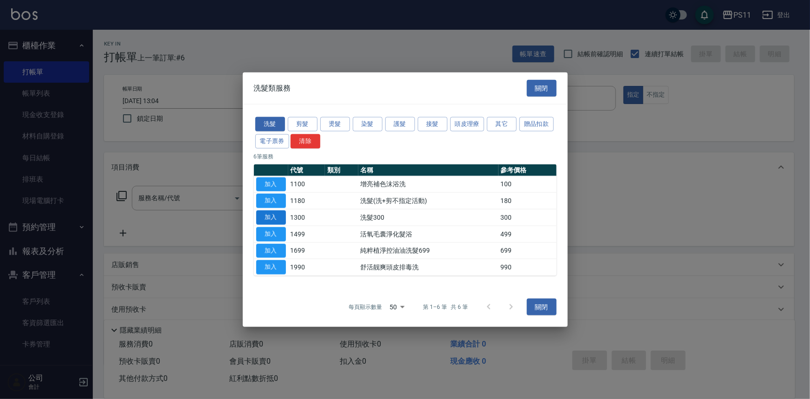
click at [280, 214] on button "加入" at bounding box center [271, 217] width 30 height 14
type input "洗髮300(1300)"
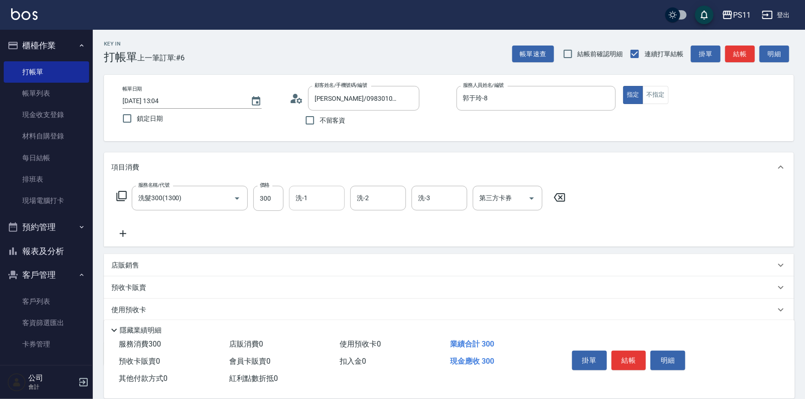
click at [300, 199] on input "洗-1" at bounding box center [316, 198] width 47 height 16
type input "[PERSON_NAME]-20"
click at [116, 235] on icon at bounding box center [122, 233] width 23 height 11
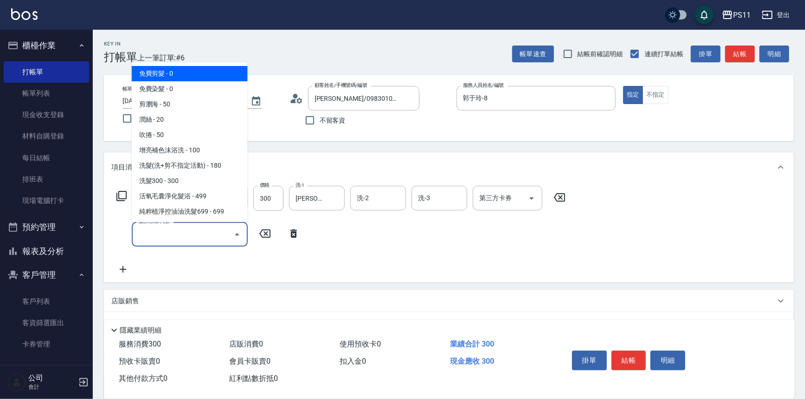
click at [142, 233] on input "服務名稱/代號" at bounding box center [183, 234] width 94 height 16
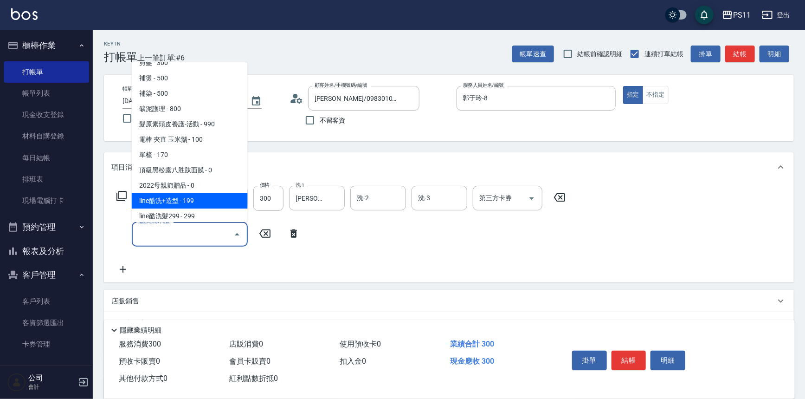
scroll to position [168, 0]
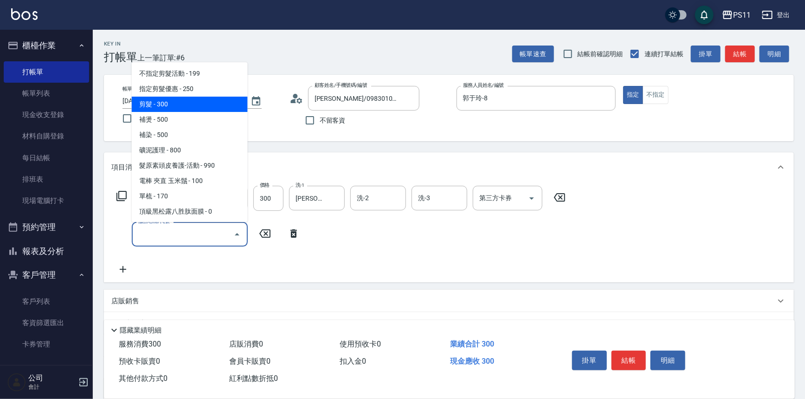
click at [199, 110] on span "剪髮 - 300" at bounding box center [190, 104] width 116 height 15
type input "剪髮(2300)"
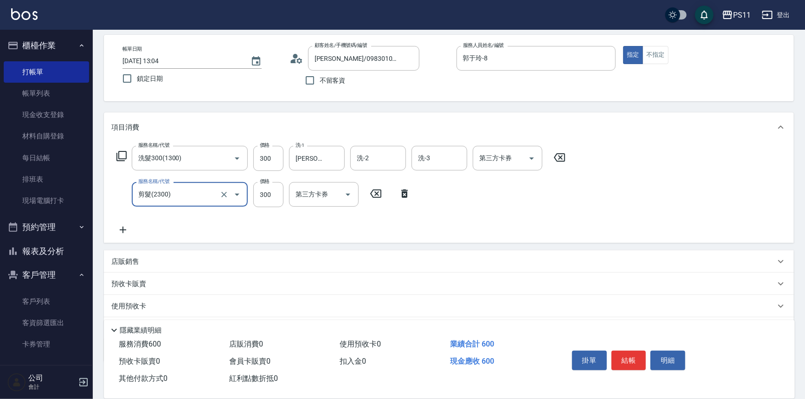
scroll to position [84, 0]
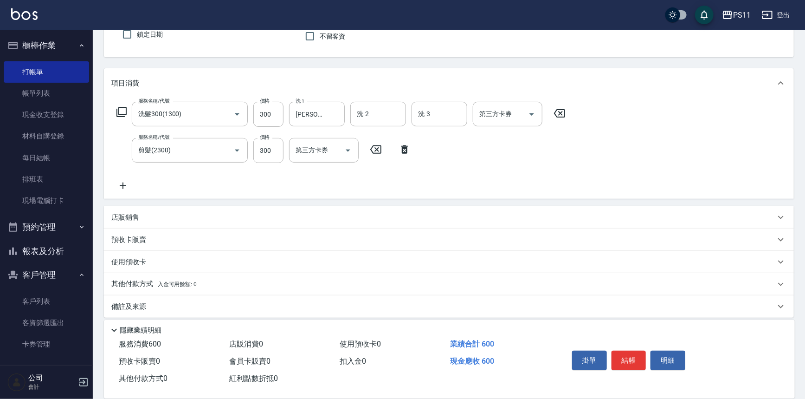
click at [129, 184] on icon at bounding box center [122, 185] width 23 height 11
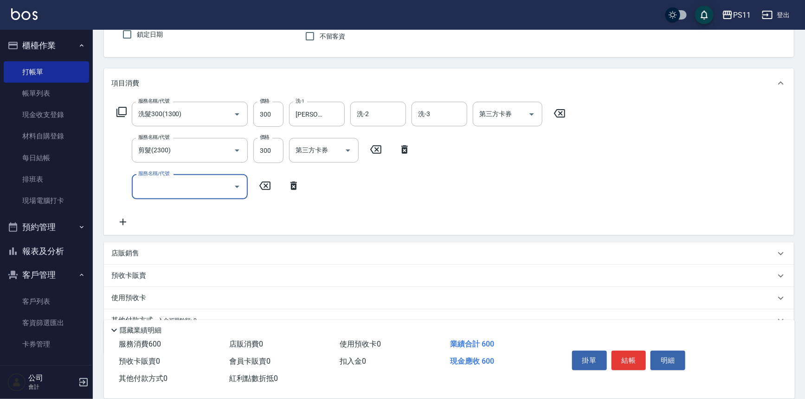
click at [174, 190] on input "服務名稱/代號" at bounding box center [183, 186] width 94 height 16
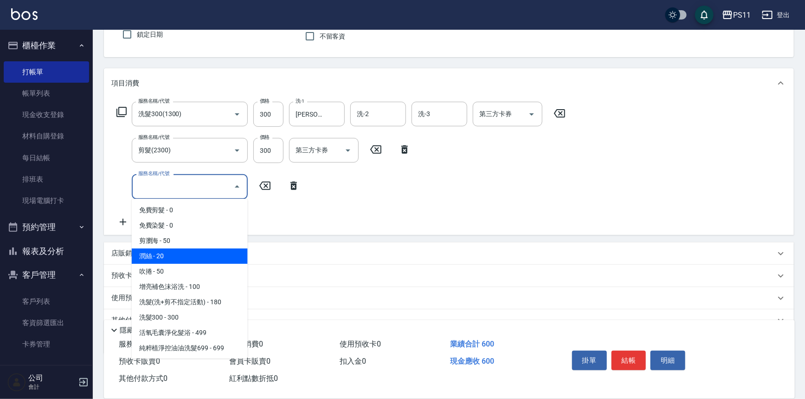
click at [170, 254] on span "潤絲 - 20" at bounding box center [190, 255] width 116 height 15
type input "潤絲(820)"
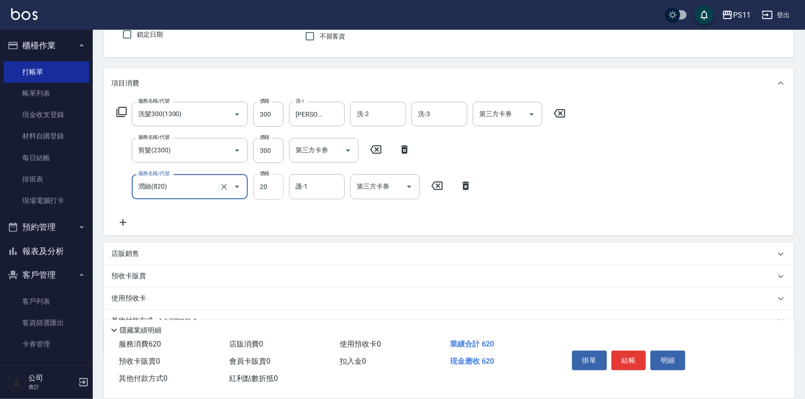
click at [274, 181] on input "20" at bounding box center [268, 186] width 30 height 25
type input "100"
type input "[PERSON_NAME]-20"
drag, startPoint x: 637, startPoint y: 357, endPoint x: 625, endPoint y: 357, distance: 12.1
click at [637, 357] on button "結帳" at bounding box center [629, 359] width 35 height 19
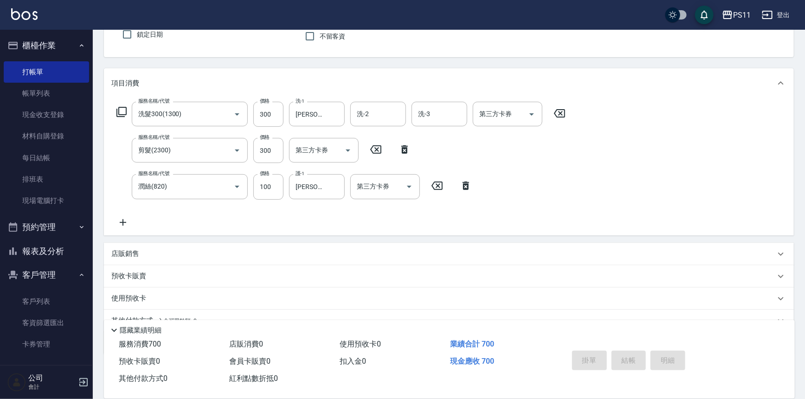
type input "[DATE] 13:14"
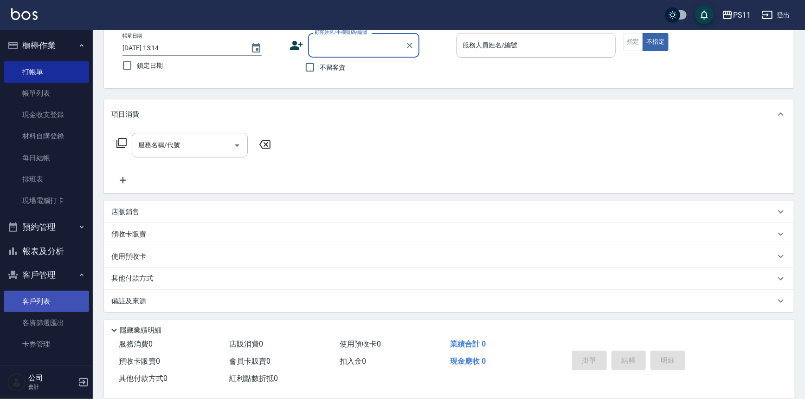
click at [47, 297] on link "客戶列表" at bounding box center [46, 301] width 85 height 21
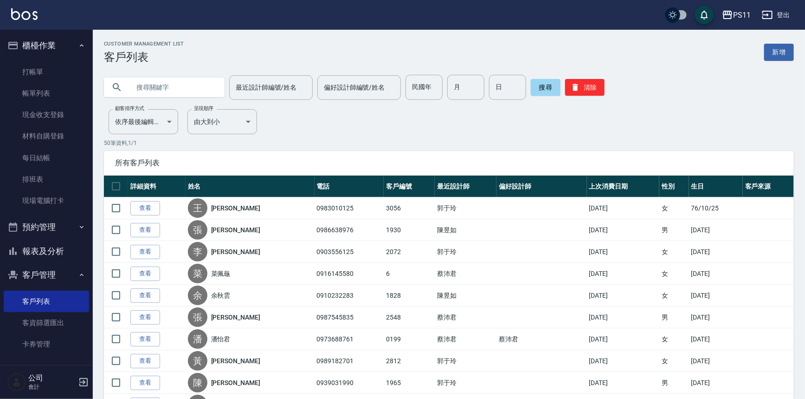
drag, startPoint x: 183, startPoint y: 93, endPoint x: 407, endPoint y: 134, distance: 227.4
click at [183, 93] on input "text" at bounding box center [173, 87] width 87 height 25
type input "0922209315"
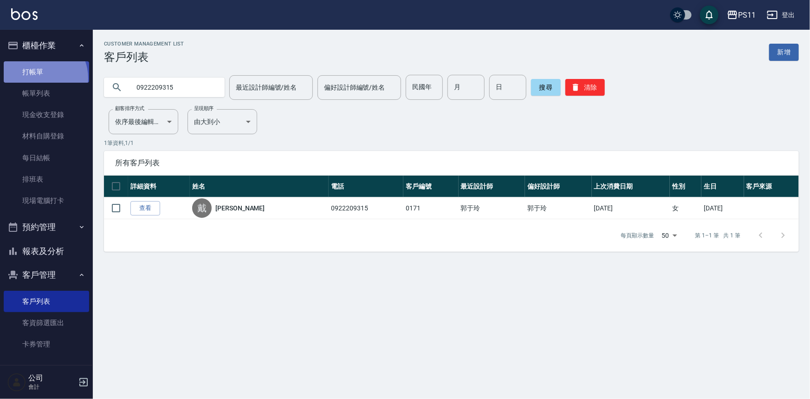
click at [39, 78] on link "打帳單" at bounding box center [46, 71] width 85 height 21
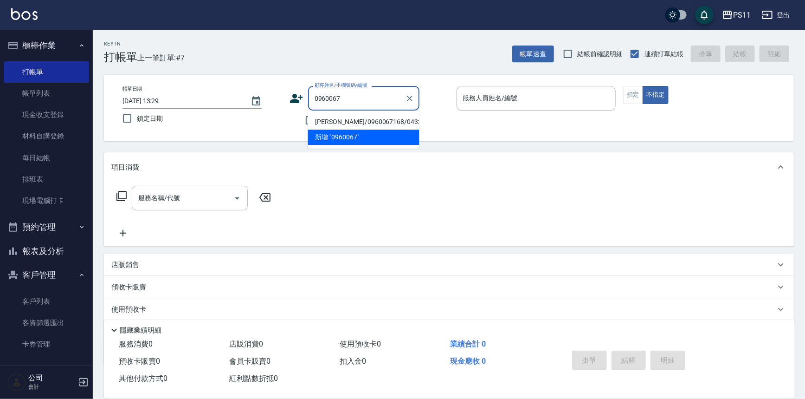
click at [375, 119] on li "[PERSON_NAME]/0960067168/0432" at bounding box center [363, 121] width 111 height 15
type input "[PERSON_NAME]/0960067168/0432"
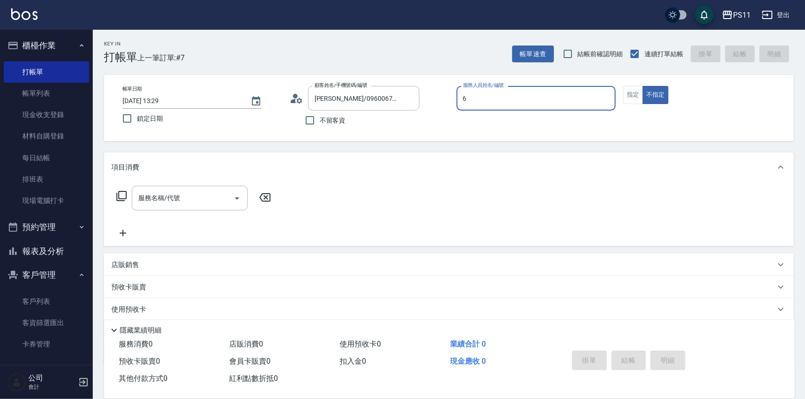
type input "[PERSON_NAME]6"
type button "false"
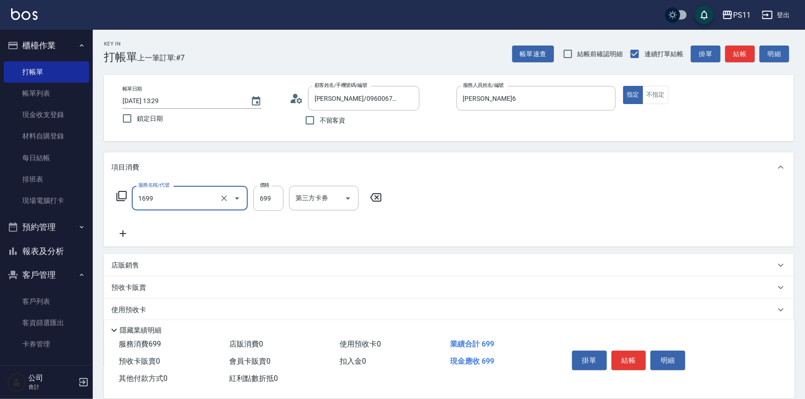
type input "純粹植淨控油油洗髮699(1699)"
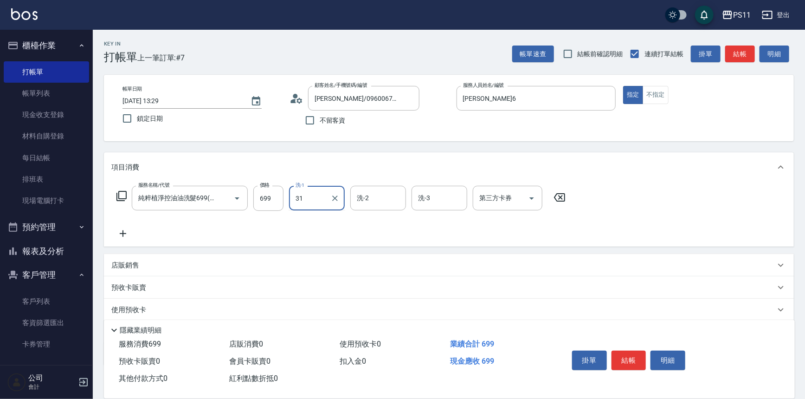
type input "[PERSON_NAME]-31"
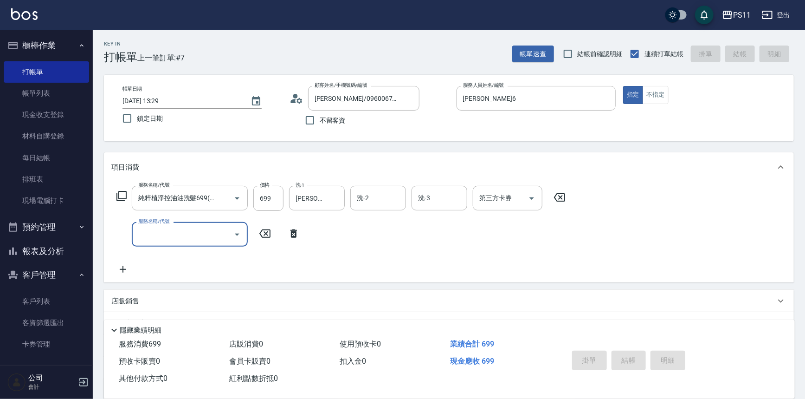
type input "[DATE] 13:30"
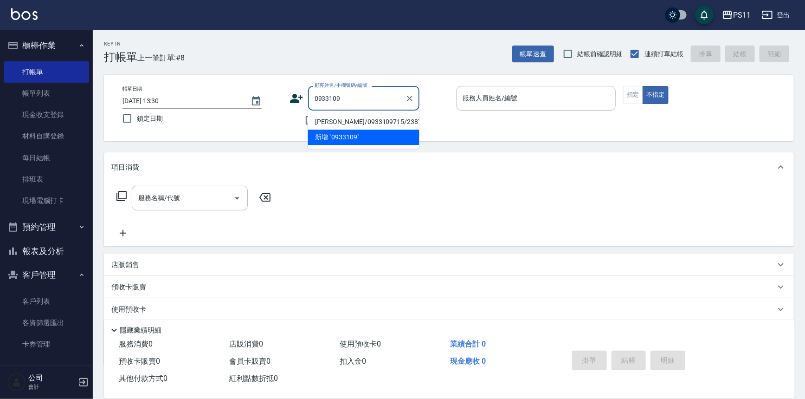
click at [375, 120] on li "[PERSON_NAME]/0933109715/2387" at bounding box center [363, 121] width 111 height 15
type input "[PERSON_NAME]/0933109715/2387"
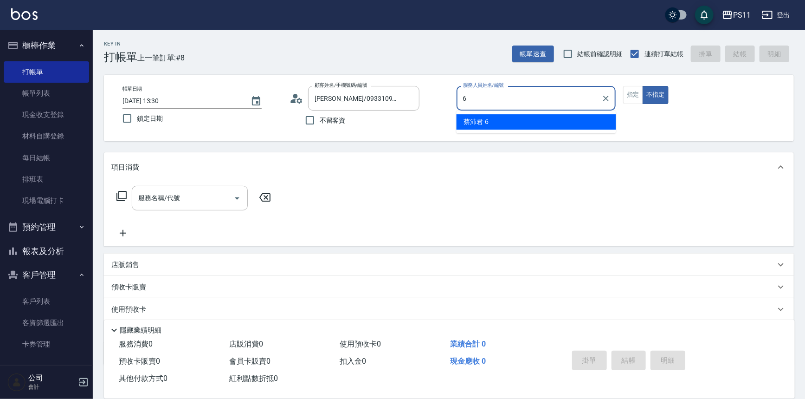
type input "[PERSON_NAME]6"
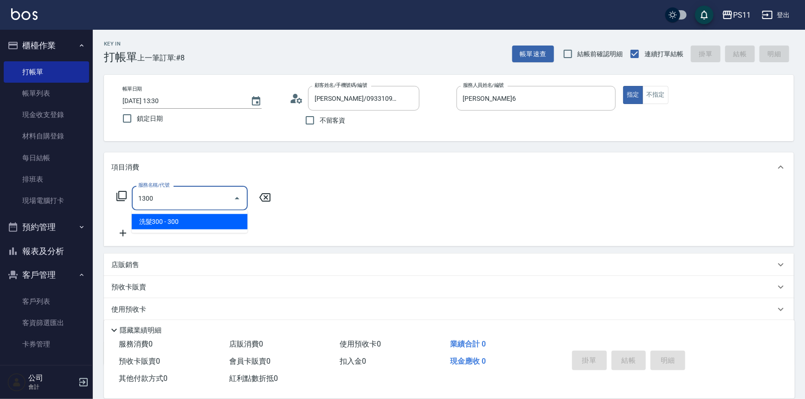
type input "洗髮300(1300)"
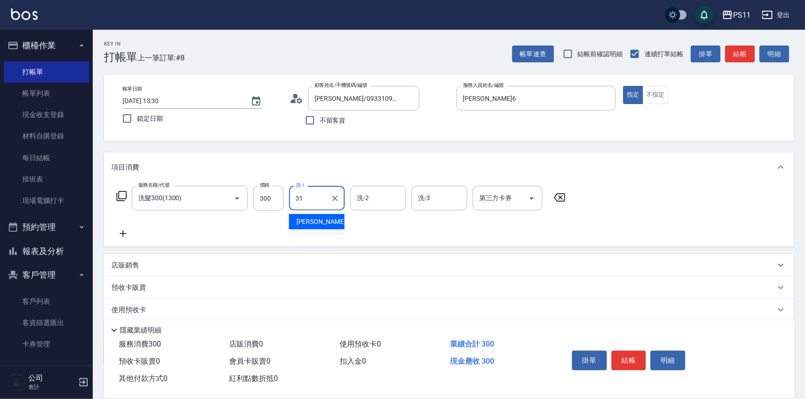
type input "[PERSON_NAME]-31"
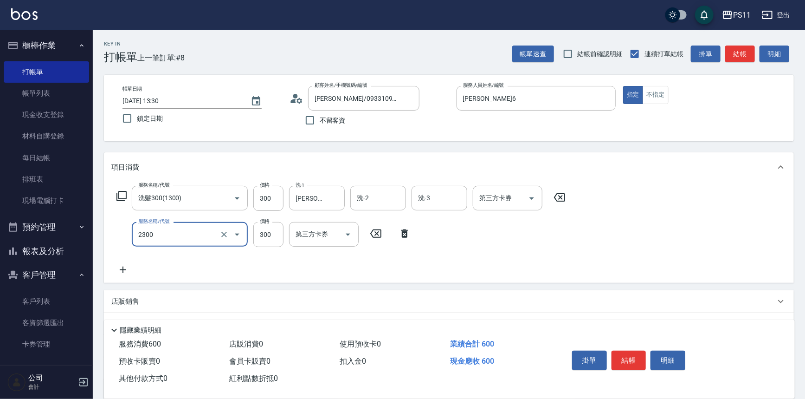
type input "剪髮(2300)"
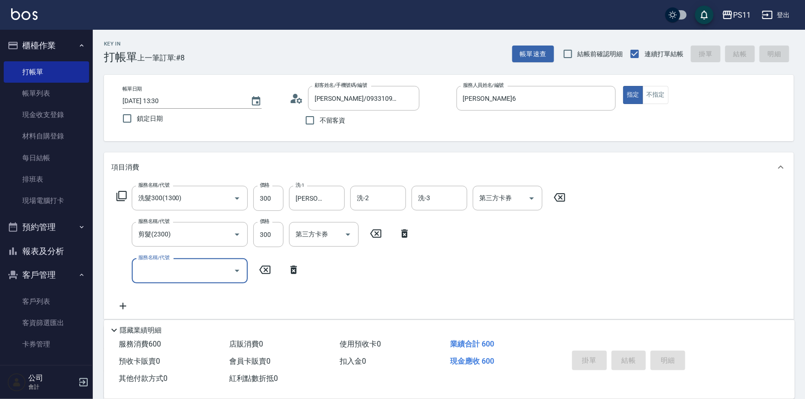
type input "[DATE] 13:47"
